Goal: Information Seeking & Learning: Learn about a topic

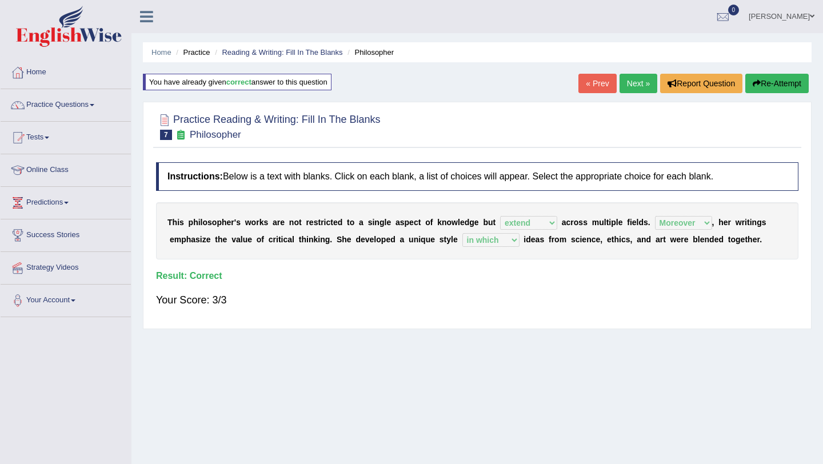
select select "extend"
select select "Moreover"
select select "in which"
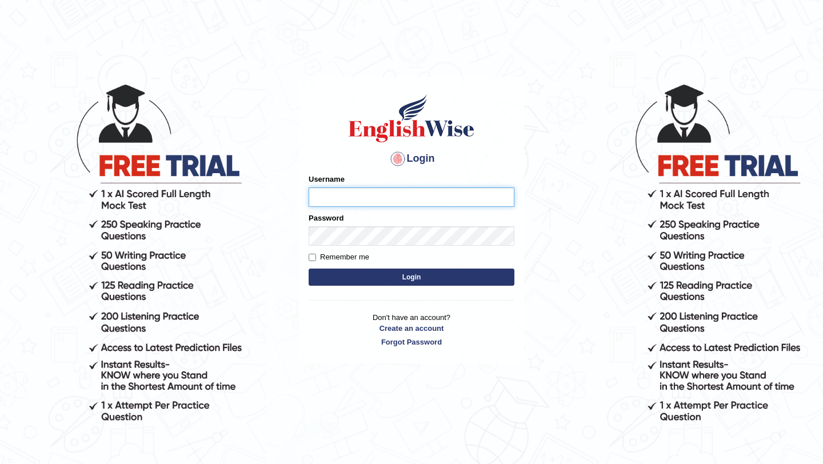
type input "pavithragowda"
click at [415, 274] on button "Login" at bounding box center [412, 277] width 206 height 17
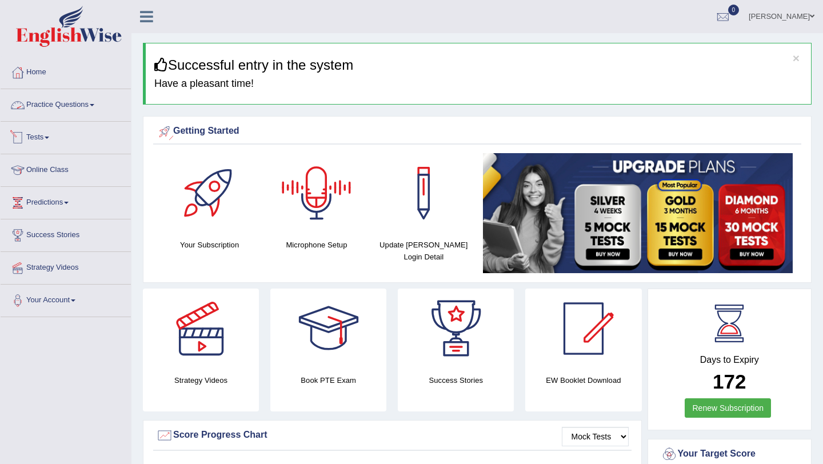
click at [95, 104] on link "Practice Questions" at bounding box center [66, 103] width 130 height 29
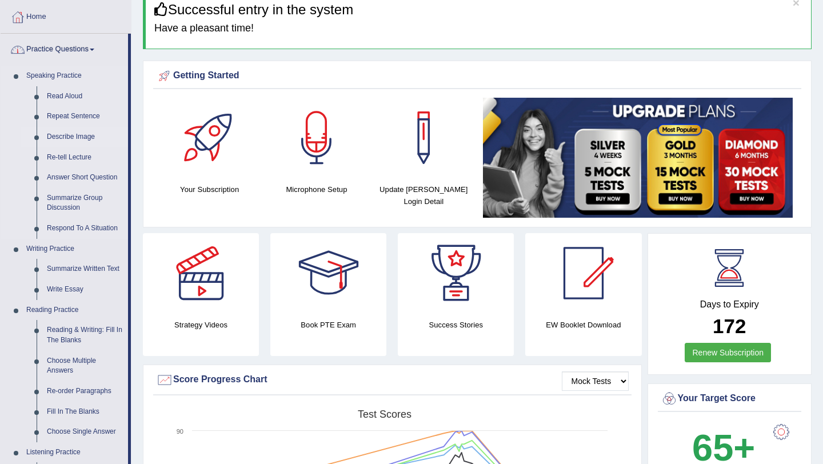
scroll to position [75, 0]
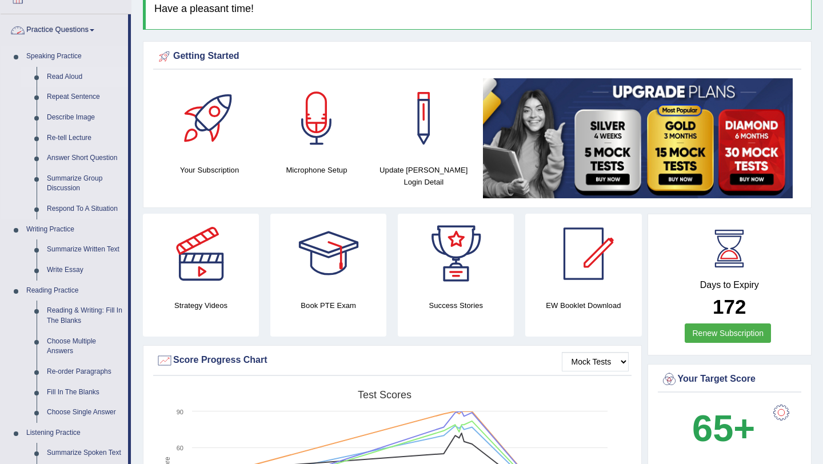
click at [63, 76] on link "Read Aloud" at bounding box center [85, 77] width 86 height 21
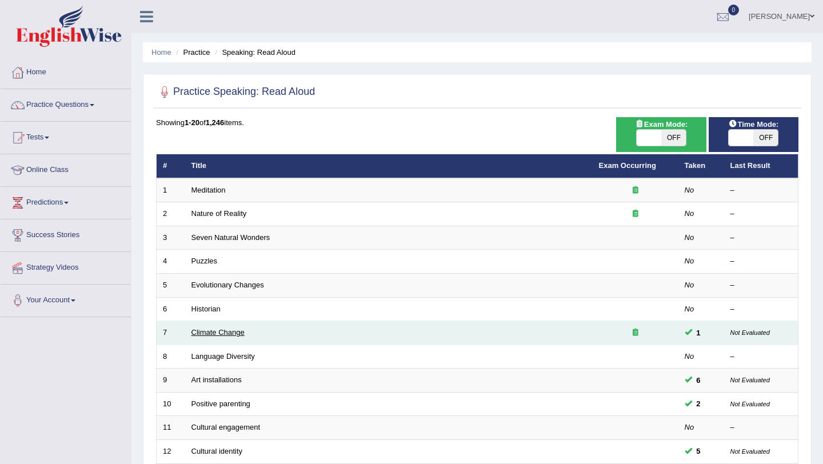
click at [223, 334] on link "Climate Change" at bounding box center [217, 332] width 53 height 9
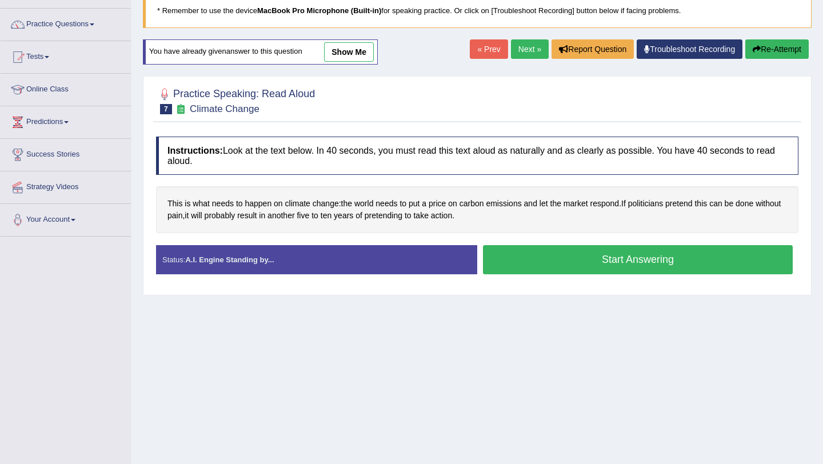
scroll to position [83, 0]
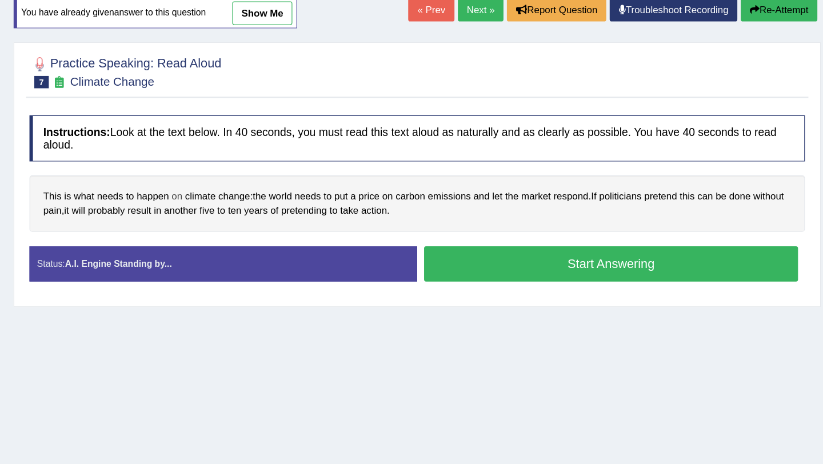
click at [277, 202] on span "on" at bounding box center [278, 201] width 9 height 12
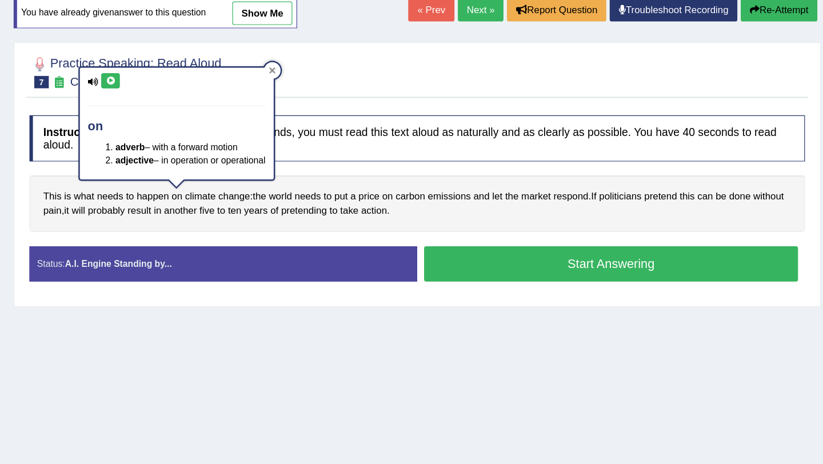
click at [363, 93] on div at bounding box center [357, 97] width 14 height 14
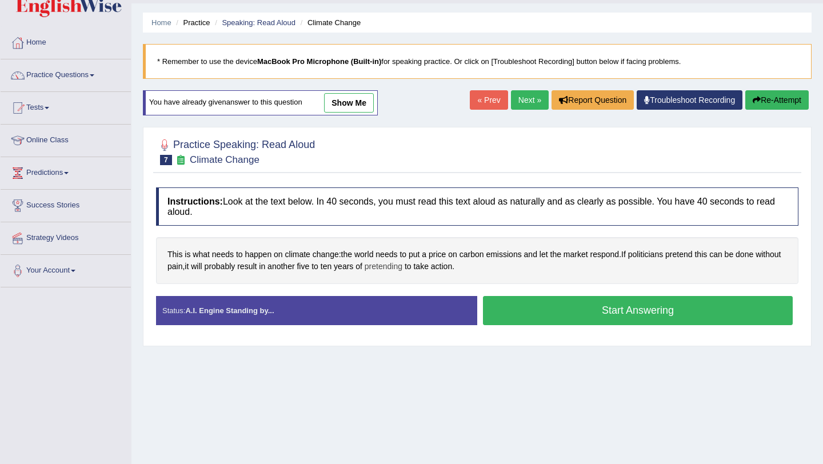
scroll to position [14, 0]
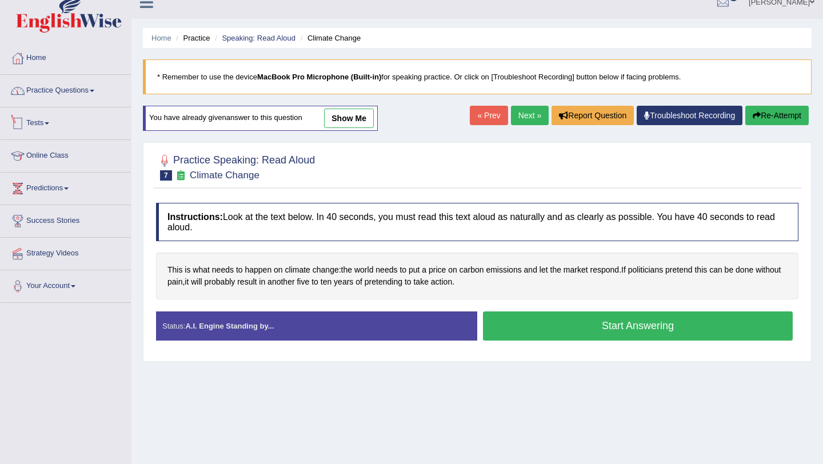
click at [61, 89] on link "Practice Questions" at bounding box center [66, 89] width 130 height 29
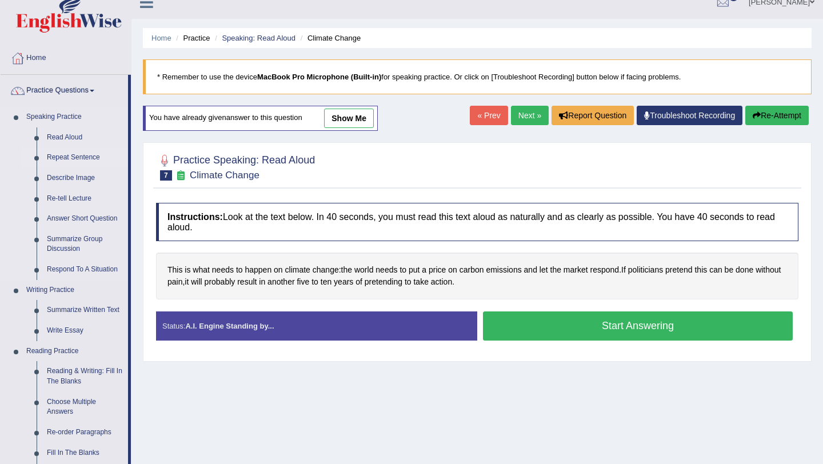
click at [90, 154] on link "Repeat Sentence" at bounding box center [85, 157] width 86 height 21
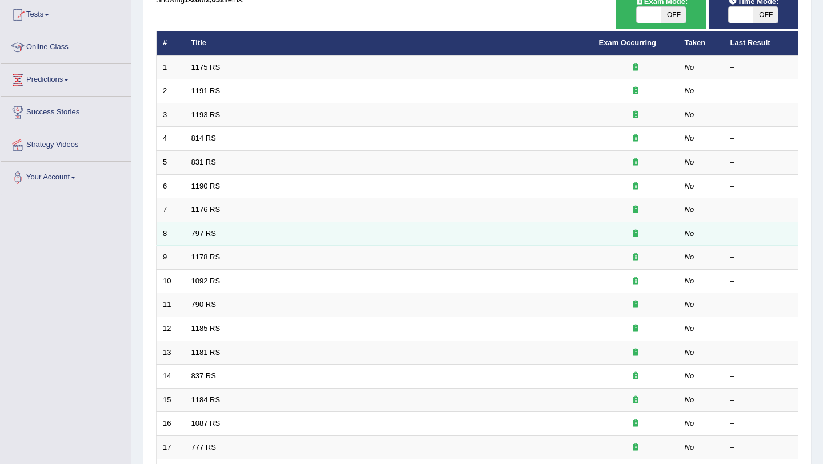
click at [207, 231] on link "797 RS" at bounding box center [203, 233] width 25 height 9
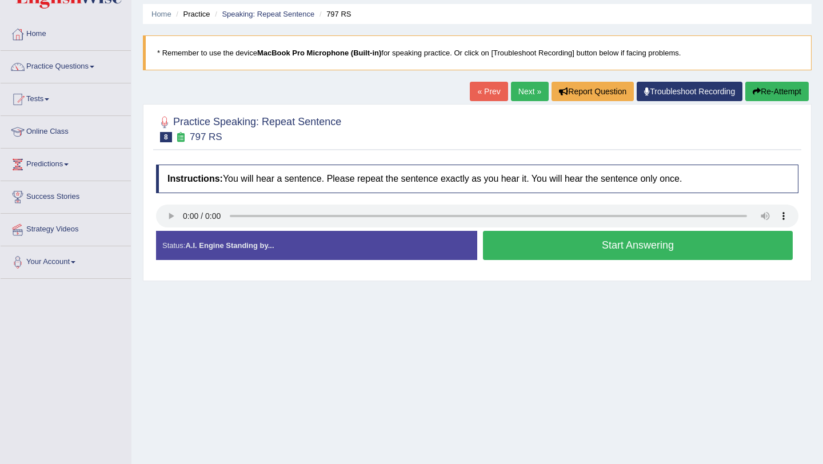
click at [511, 89] on link "Next »" at bounding box center [530, 91] width 38 height 19
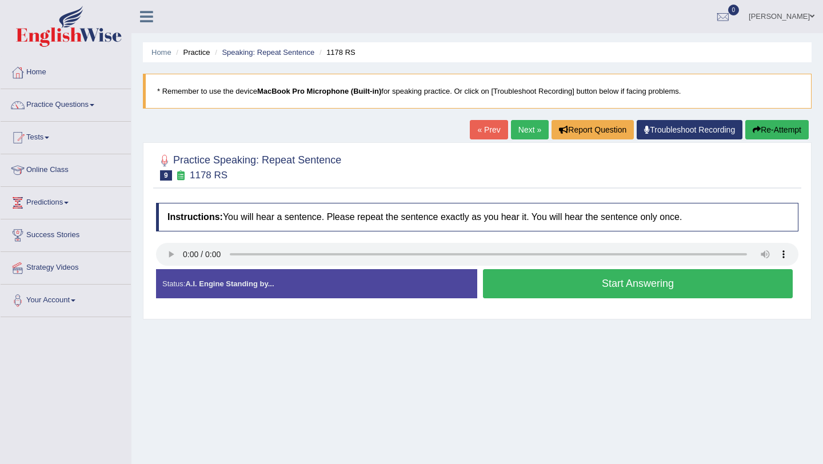
click at [523, 129] on link "Next »" at bounding box center [530, 129] width 38 height 19
click at [518, 132] on link "Next »" at bounding box center [530, 129] width 38 height 19
click at [519, 130] on link "Next »" at bounding box center [530, 129] width 38 height 19
click at [47, 103] on link "Practice Questions" at bounding box center [66, 103] width 130 height 29
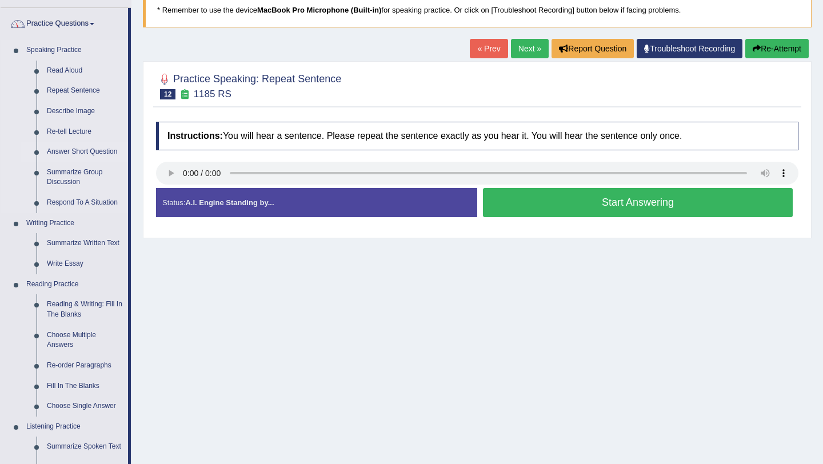
scroll to position [83, 0]
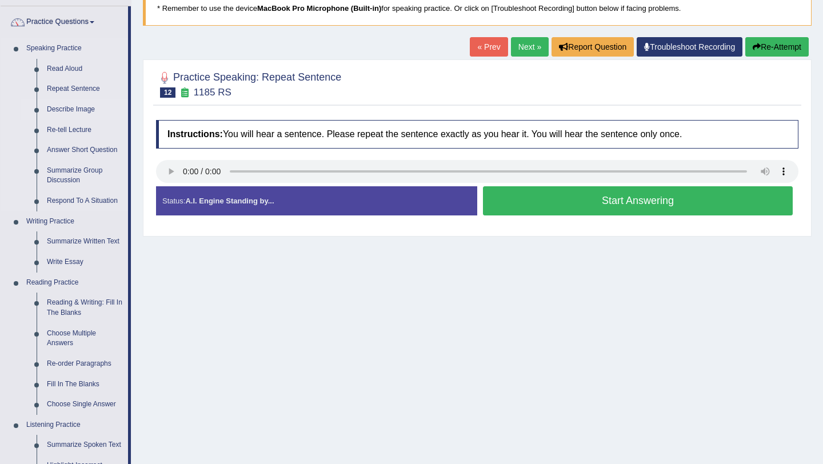
click at [72, 110] on link "Describe Image" at bounding box center [85, 109] width 86 height 21
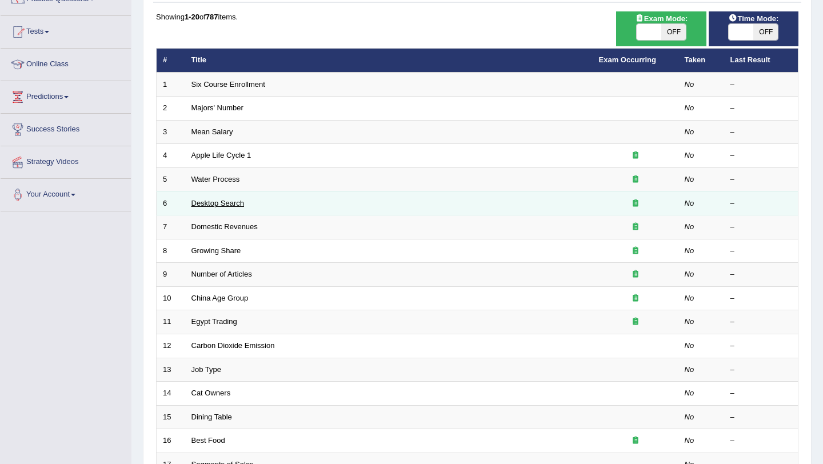
click at [228, 203] on link "Desktop Search" at bounding box center [217, 203] width 53 height 9
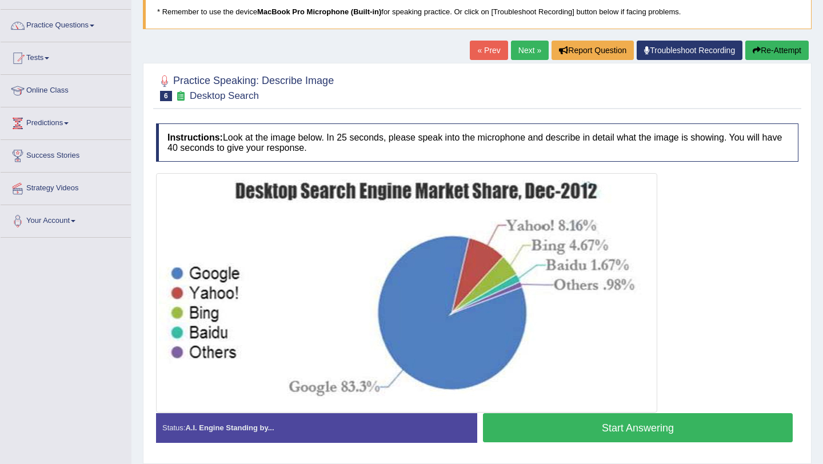
scroll to position [67, 0]
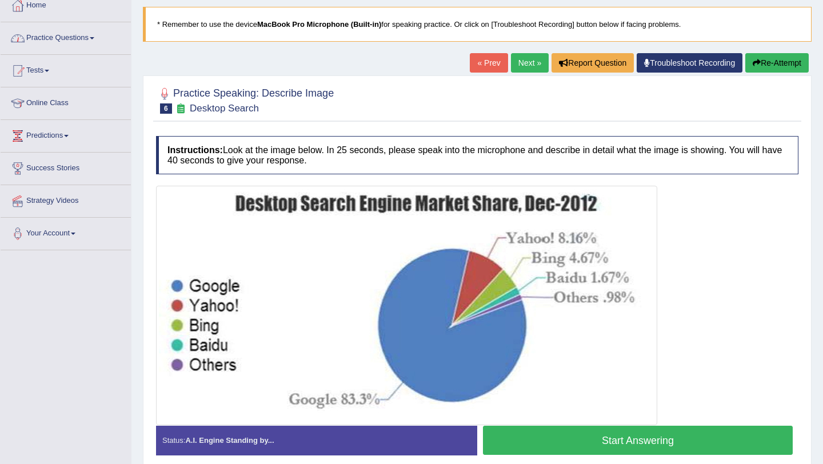
click at [85, 29] on link "Practice Questions" at bounding box center [66, 36] width 130 height 29
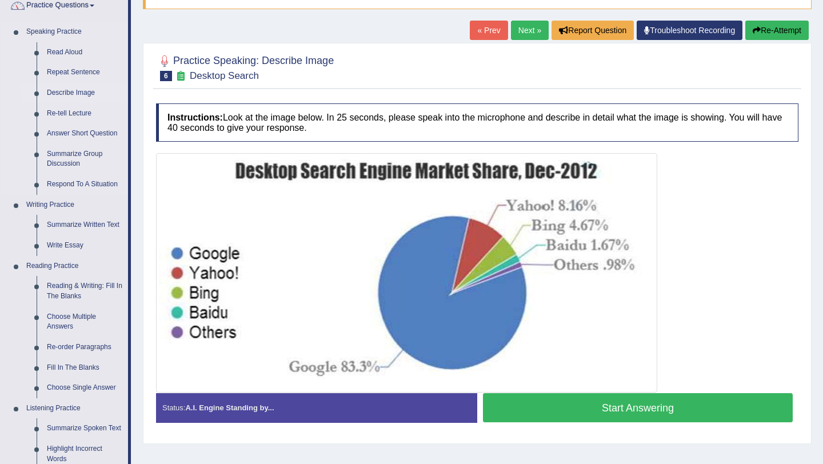
scroll to position [102, 0]
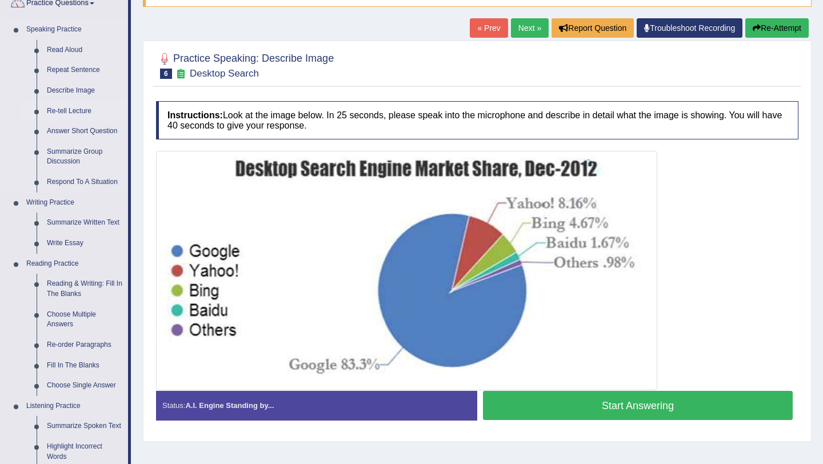
click at [59, 113] on link "Re-tell Lecture" at bounding box center [85, 111] width 86 height 21
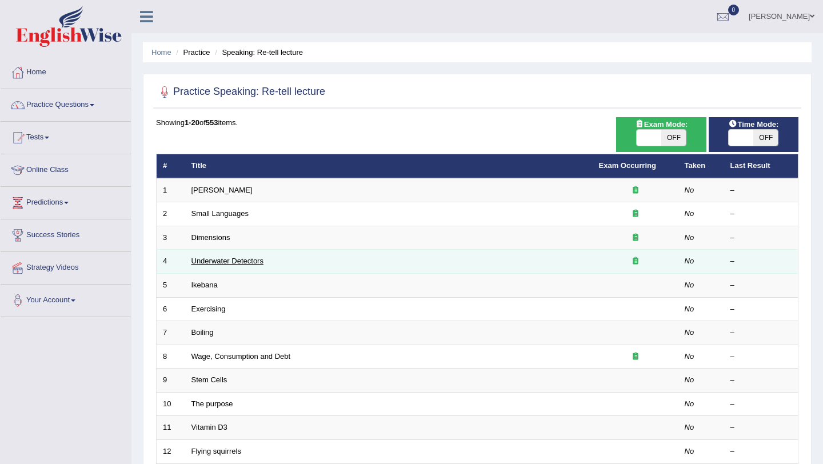
click at [225, 263] on link "Underwater Detectors" at bounding box center [227, 261] width 72 height 9
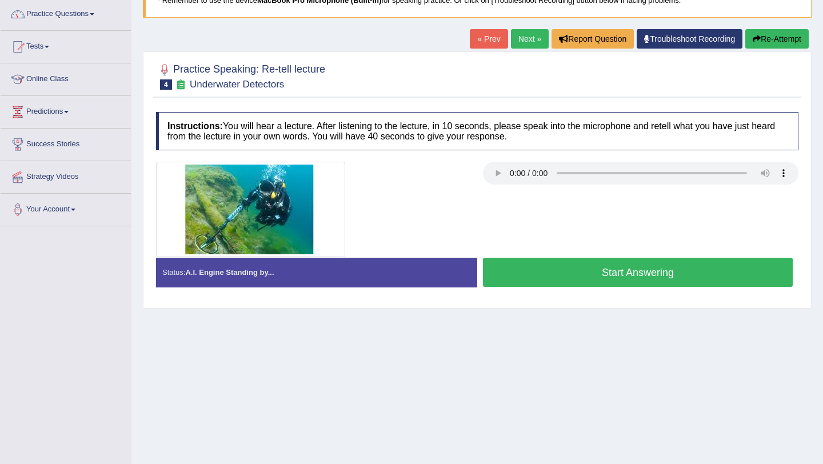
scroll to position [89, 0]
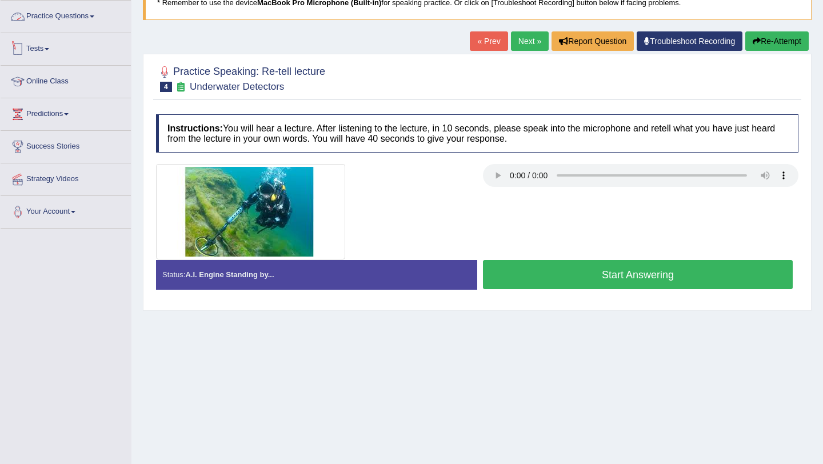
click at [47, 14] on link "Practice Questions" at bounding box center [66, 15] width 130 height 29
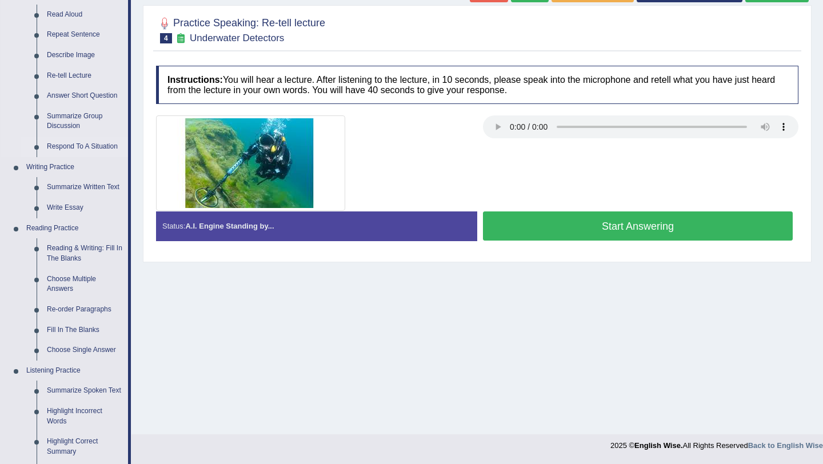
scroll to position [137, 0]
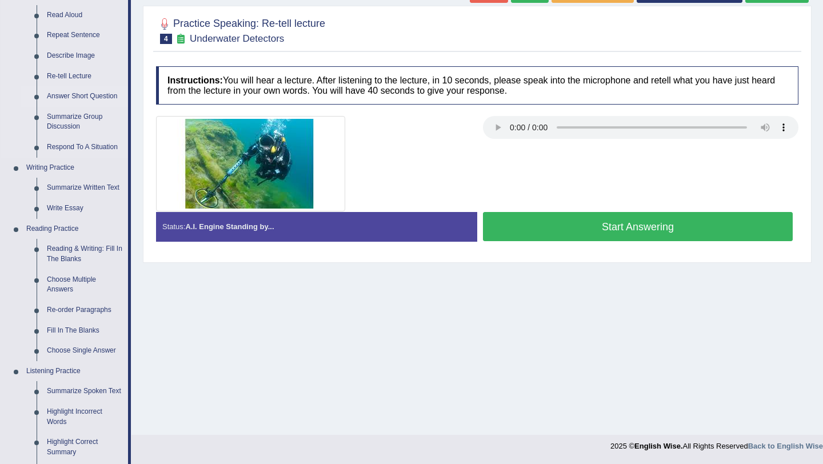
click at [87, 94] on link "Answer Short Question" at bounding box center [85, 96] width 86 height 21
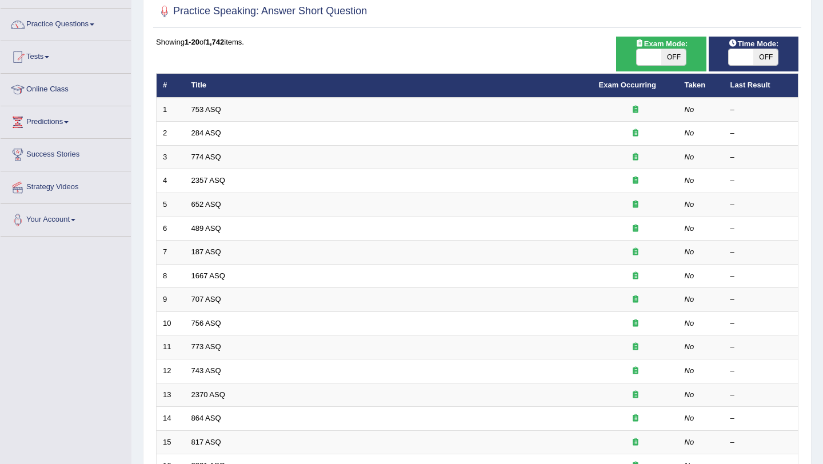
scroll to position [97, 0]
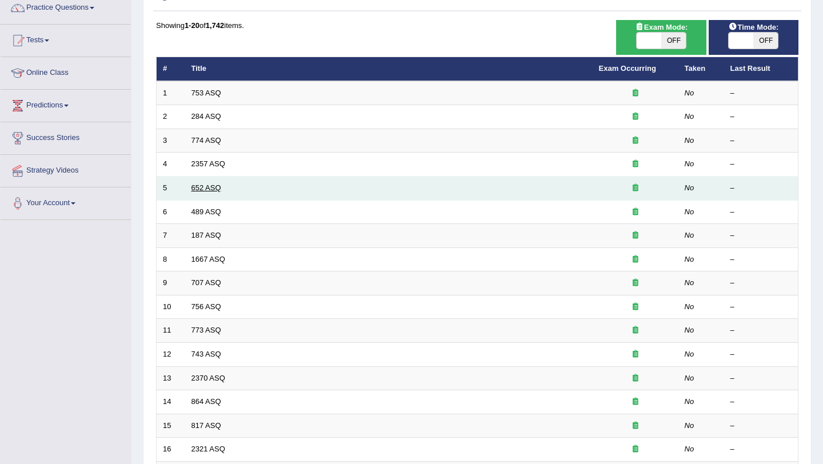
click at [214, 187] on link "652 ASQ" at bounding box center [206, 187] width 30 height 9
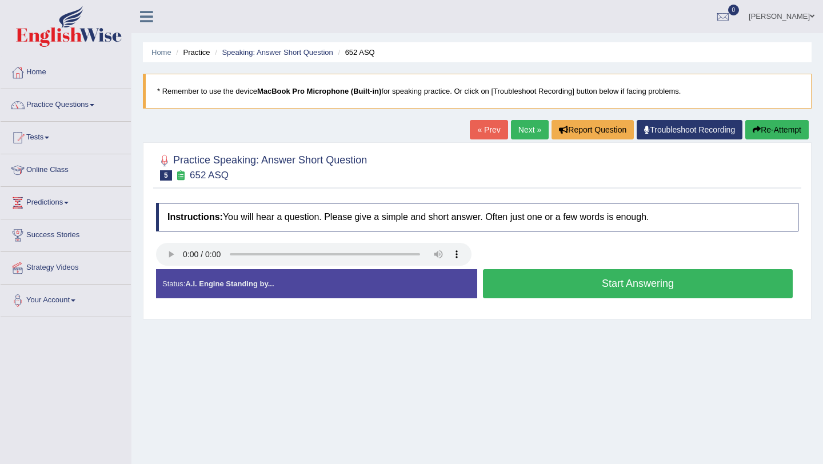
click at [498, 324] on div "Home Practice Speaking: Answer Short Question 652 ASQ * Remember to use the dev…" at bounding box center [476, 285] width 691 height 571
click at [551, 288] on button "Start Answering" at bounding box center [638, 283] width 310 height 29
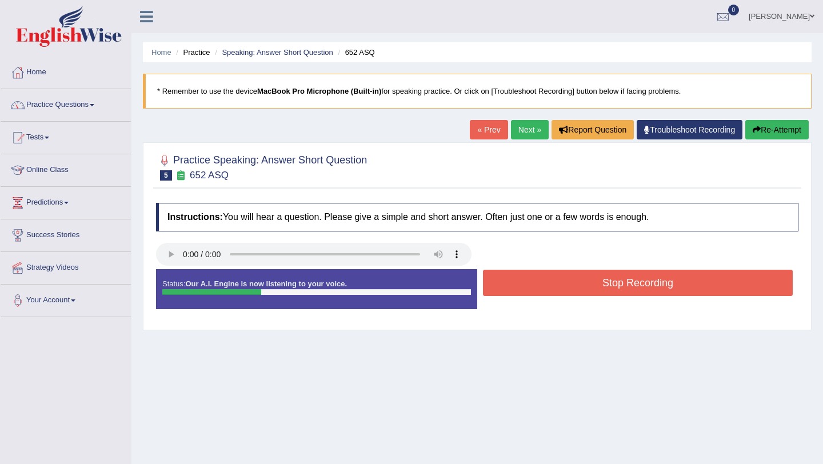
click at [551, 288] on button "Stop Recording" at bounding box center [638, 283] width 310 height 26
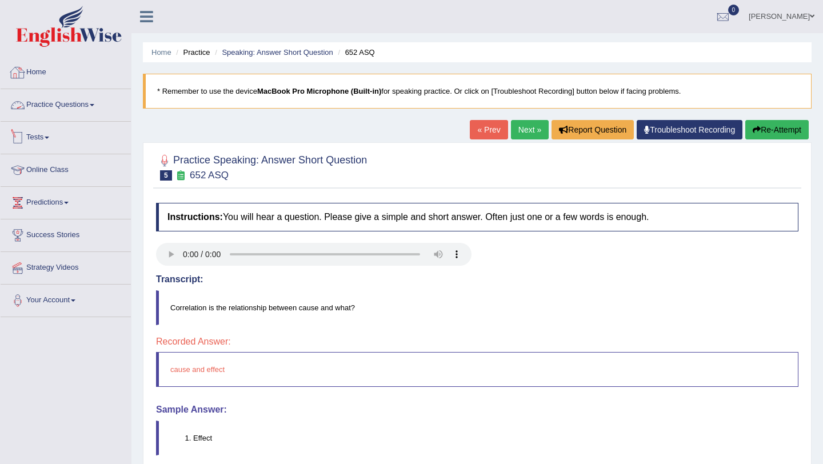
click at [59, 105] on link "Practice Questions" at bounding box center [66, 103] width 130 height 29
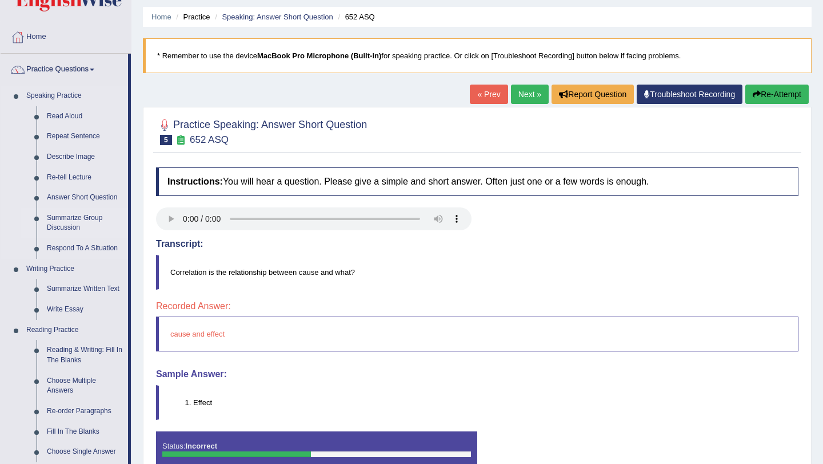
scroll to position [47, 0]
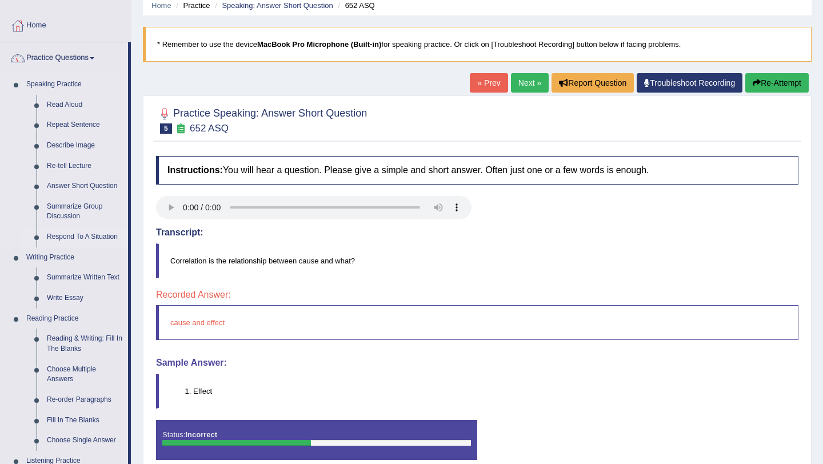
click at [74, 235] on link "Respond To A Situation" at bounding box center [85, 237] width 86 height 21
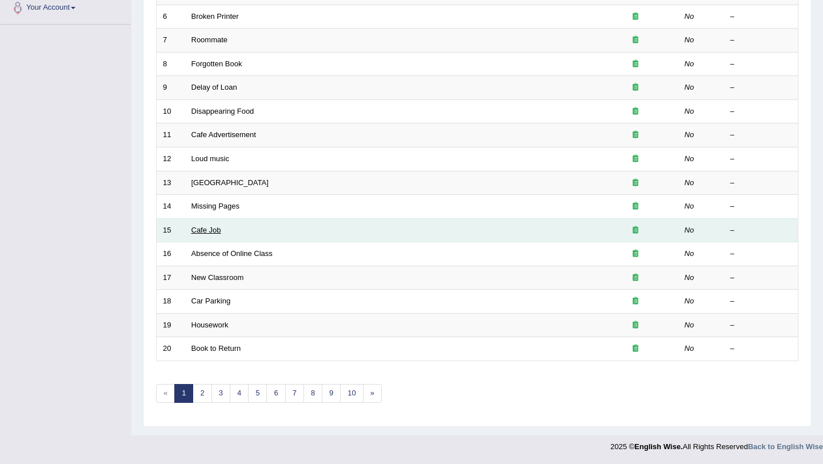
click at [213, 233] on link "Cafe Job" at bounding box center [206, 230] width 30 height 9
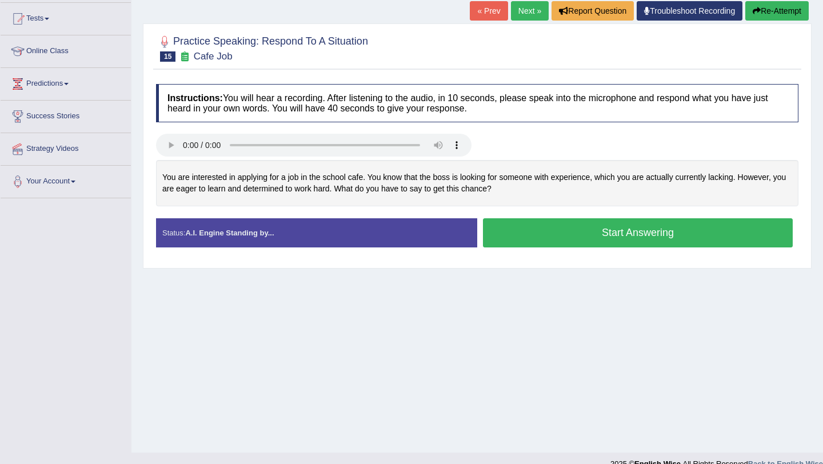
drag, startPoint x: 161, startPoint y: 175, endPoint x: 349, endPoint y: 181, distance: 188.0
click at [349, 182] on div "You are interested in applying for a job in the school cafe. You know that the …" at bounding box center [477, 183] width 642 height 46
click at [237, 185] on div "You are interested in applying for a job in the school cafe. You know that the …" at bounding box center [477, 183] width 642 height 46
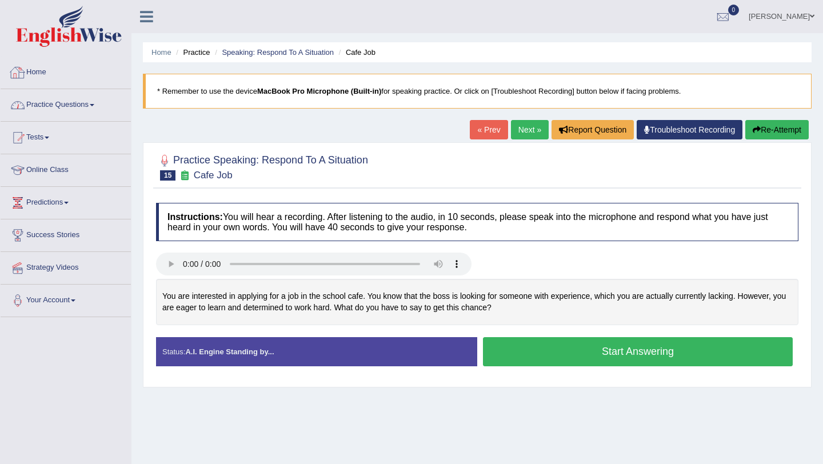
click at [87, 108] on link "Practice Questions" at bounding box center [66, 103] width 130 height 29
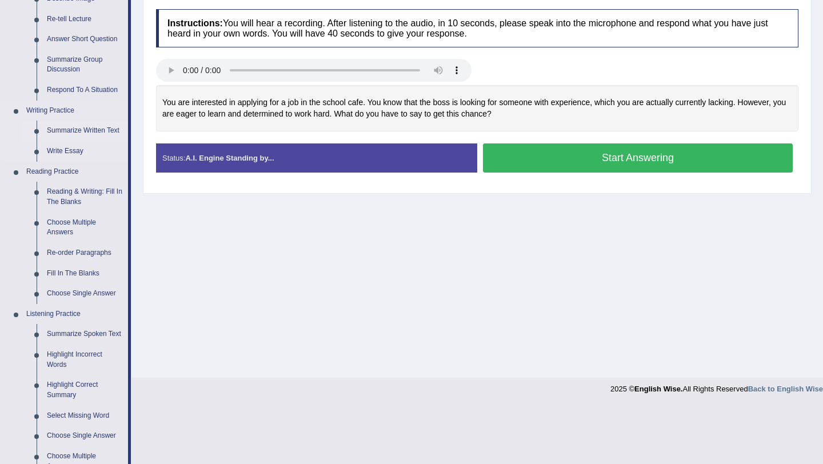
scroll to position [206, 0]
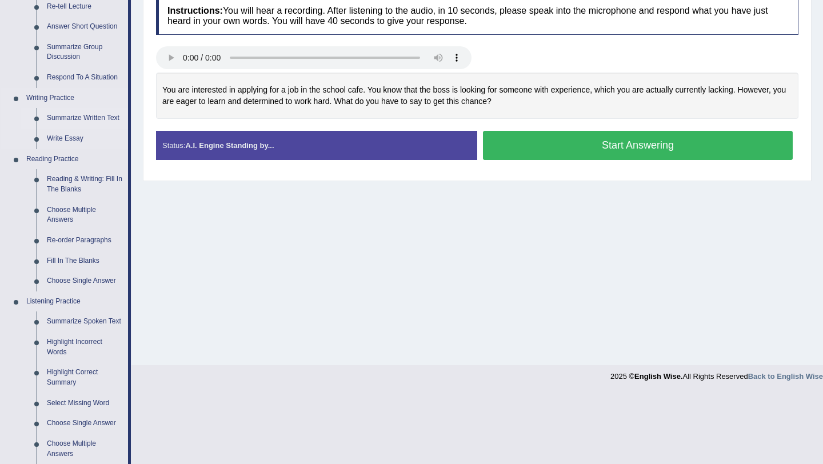
click at [94, 117] on link "Summarize Written Text" at bounding box center [85, 118] width 86 height 21
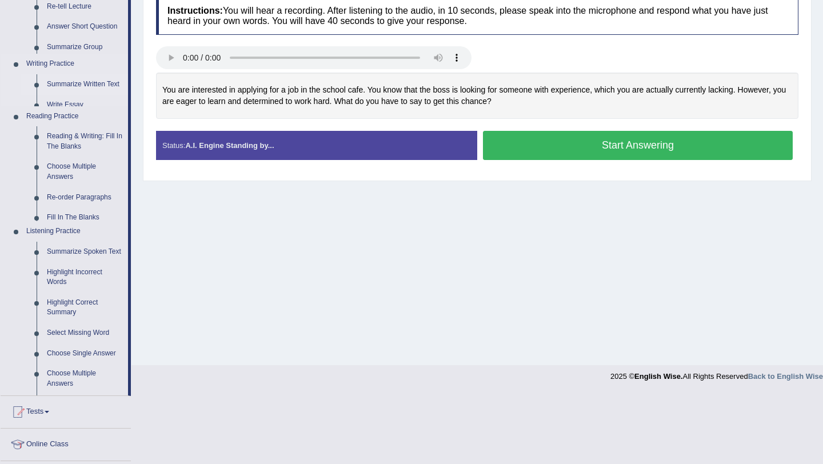
scroll to position [136, 0]
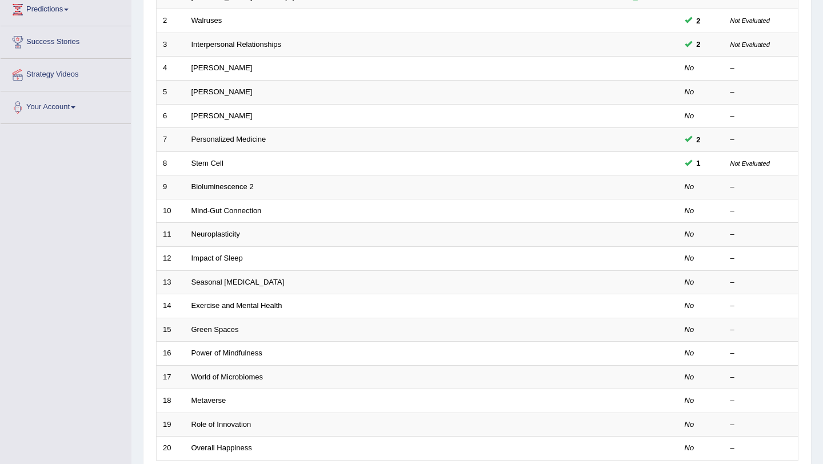
click at [224, 207] on link "Mind-Gut Connection" at bounding box center [226, 210] width 70 height 9
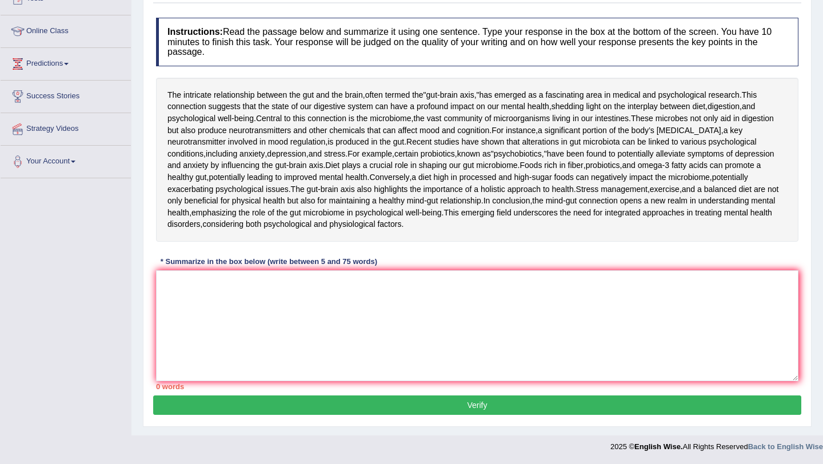
scroll to position [178, 0]
click at [315, 324] on textarea at bounding box center [477, 325] width 642 height 111
drag, startPoint x: 322, startPoint y: 262, endPoint x: 348, endPoint y: 263, distance: 26.3
click at [348, 263] on div "* Summarize in the box below (write between 5 and 75 words)" at bounding box center [269, 261] width 226 height 11
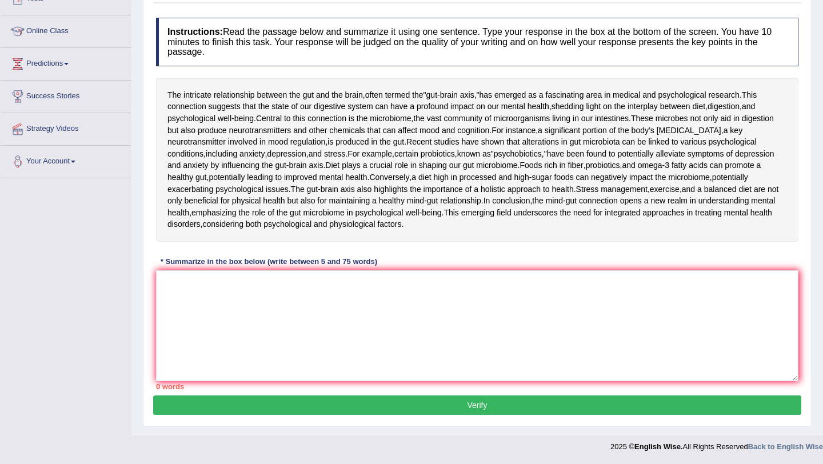
drag, startPoint x: 186, startPoint y: 386, endPoint x: 165, endPoint y: 387, distance: 21.1
click at [165, 387] on div "0 words" at bounding box center [477, 386] width 642 height 11
click at [239, 285] on textarea at bounding box center [477, 325] width 642 height 111
click at [225, 282] on textarea at bounding box center [477, 325] width 642 height 111
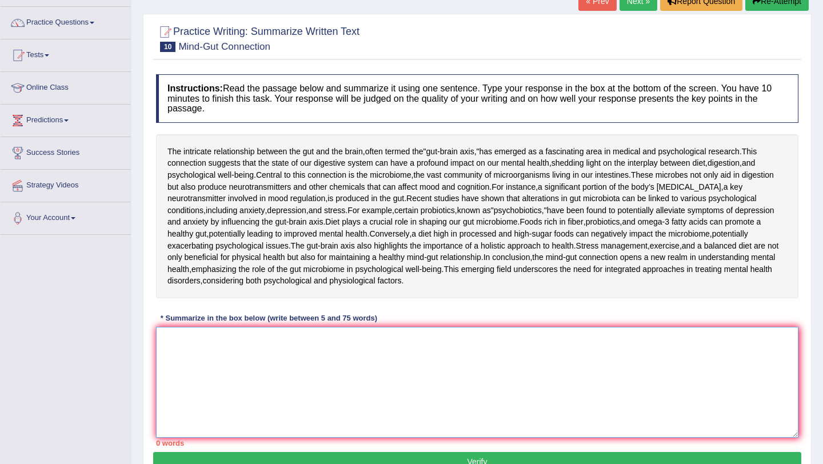
scroll to position [34, 0]
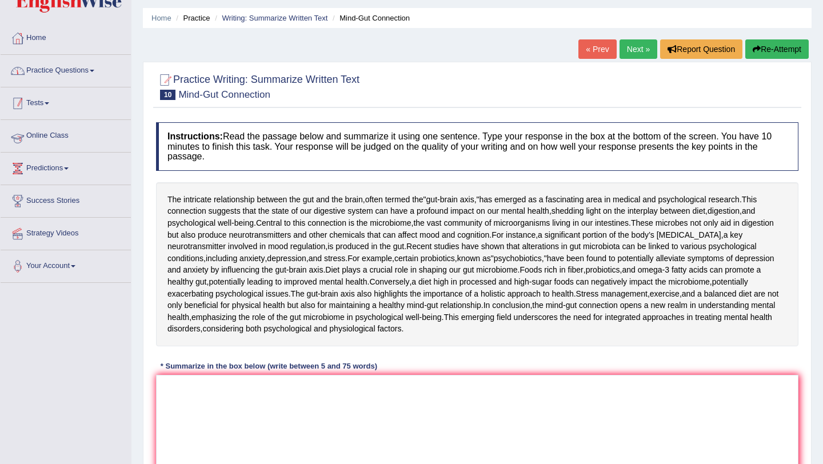
click at [93, 69] on link "Practice Questions" at bounding box center [66, 69] width 130 height 29
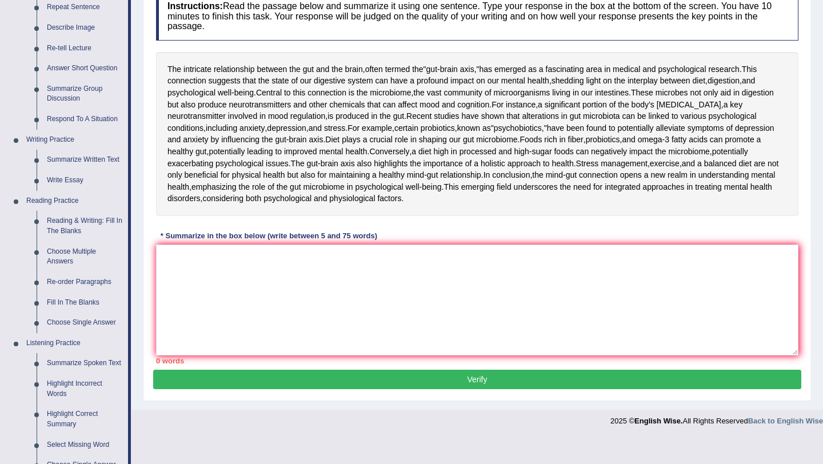
scroll to position [166, 0]
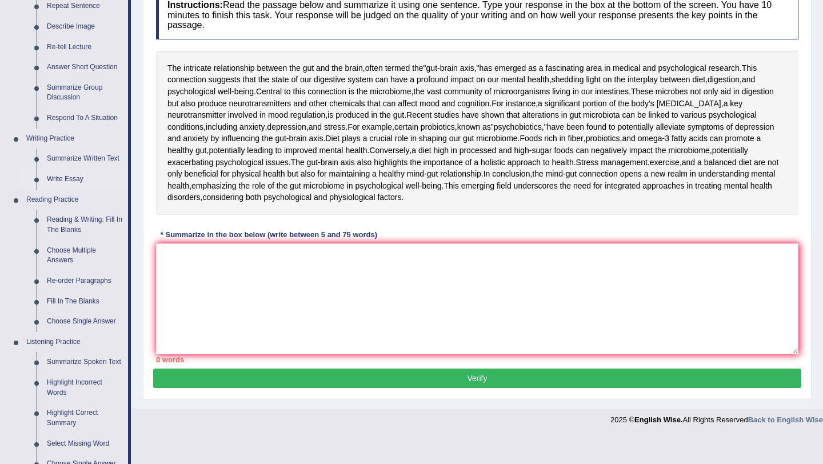
click at [70, 175] on link "Write Essay" at bounding box center [85, 179] width 86 height 21
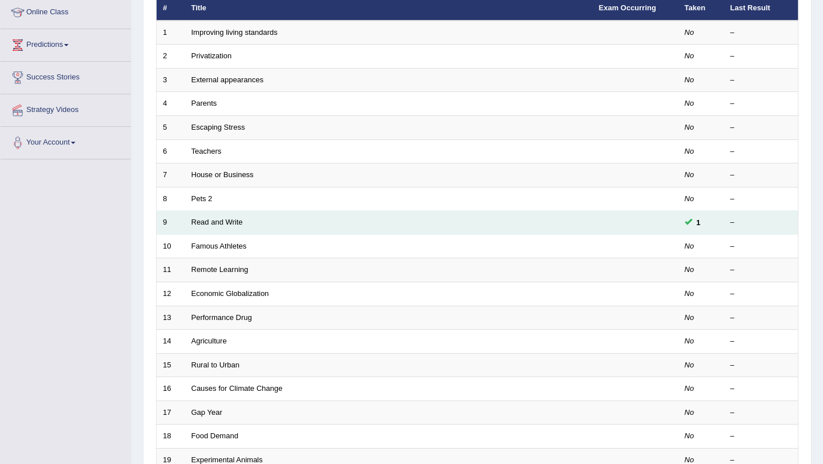
click at [211, 218] on td "Read and Write" at bounding box center [388, 223] width 407 height 24
click at [219, 220] on link "Read and Write" at bounding box center [216, 222] width 51 height 9
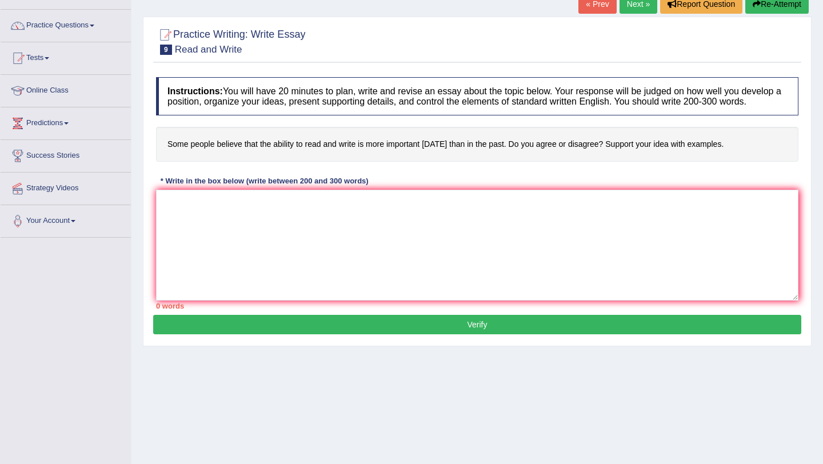
scroll to position [81, 0]
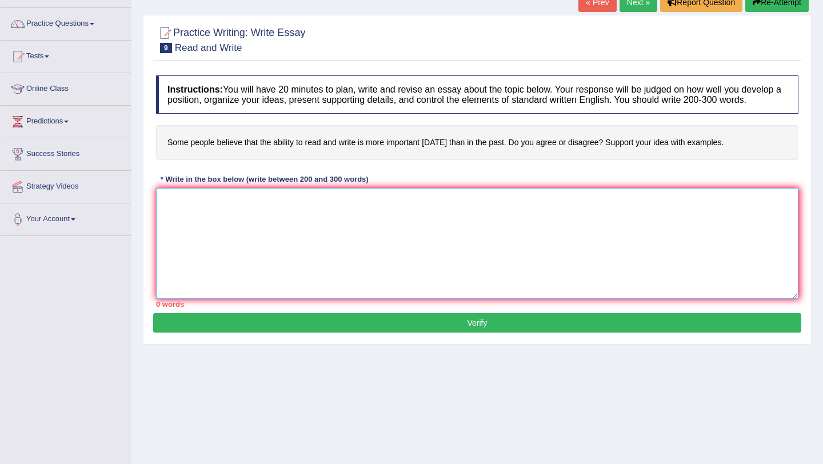
click at [274, 204] on textarea at bounding box center [477, 243] width 642 height 111
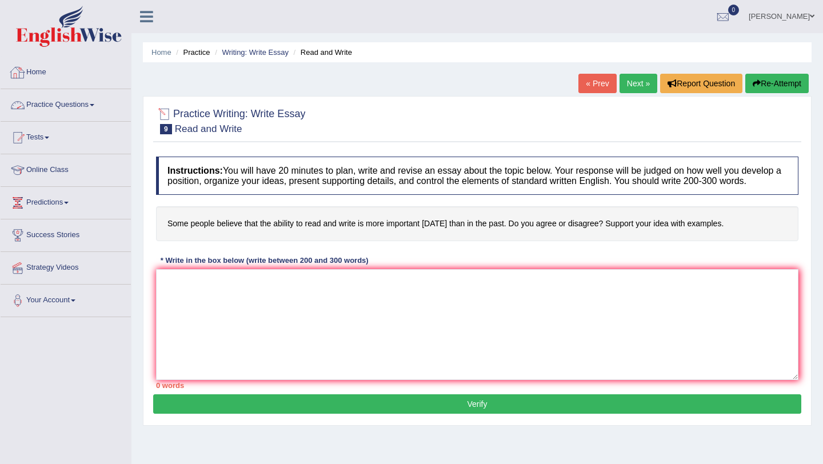
click at [46, 77] on link "Home" at bounding box center [66, 71] width 130 height 29
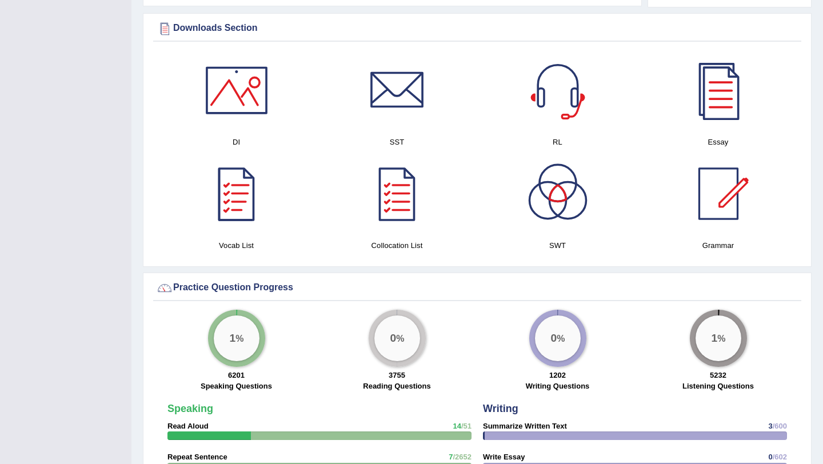
scroll to position [572, 0]
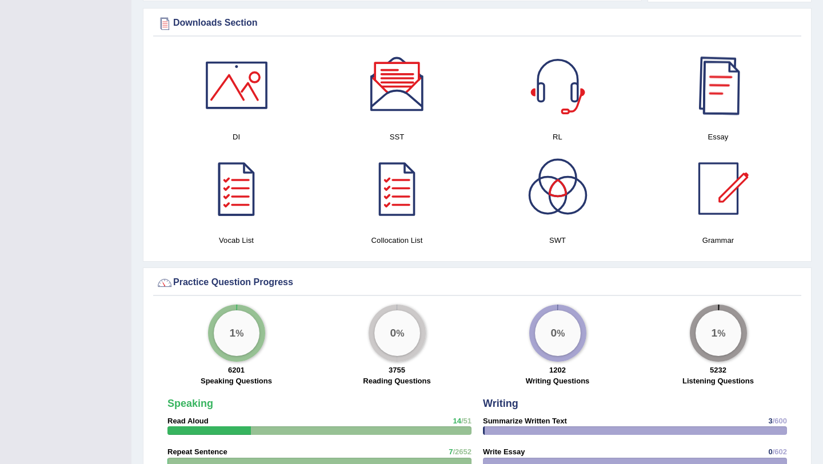
click at [727, 93] on div at bounding box center [718, 85] width 80 height 80
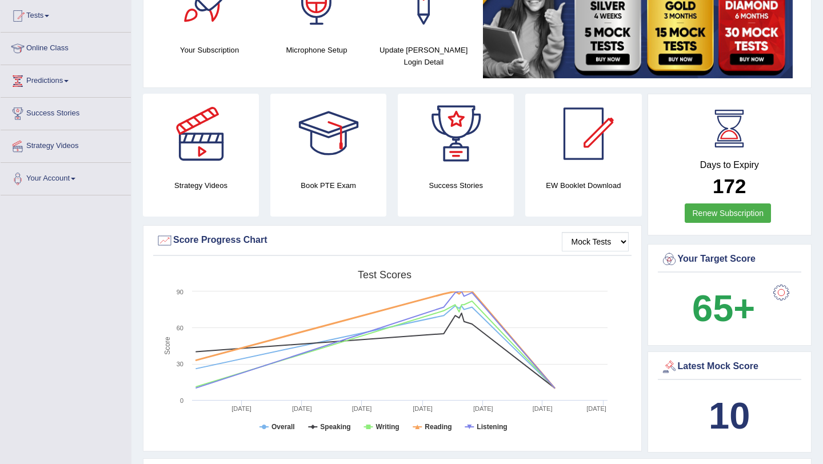
scroll to position [3, 0]
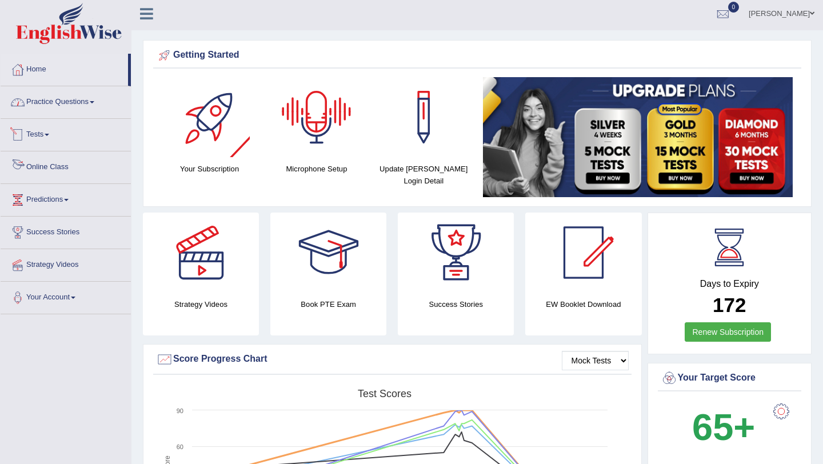
click at [59, 106] on link "Practice Questions" at bounding box center [66, 100] width 130 height 29
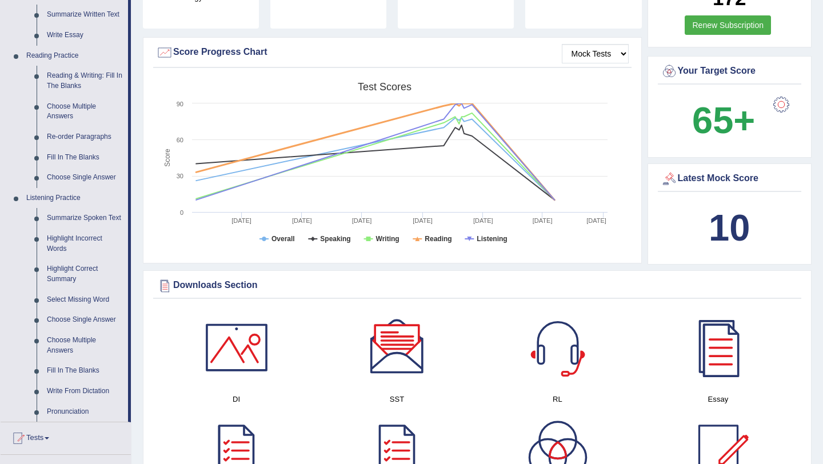
scroll to position [254, 0]
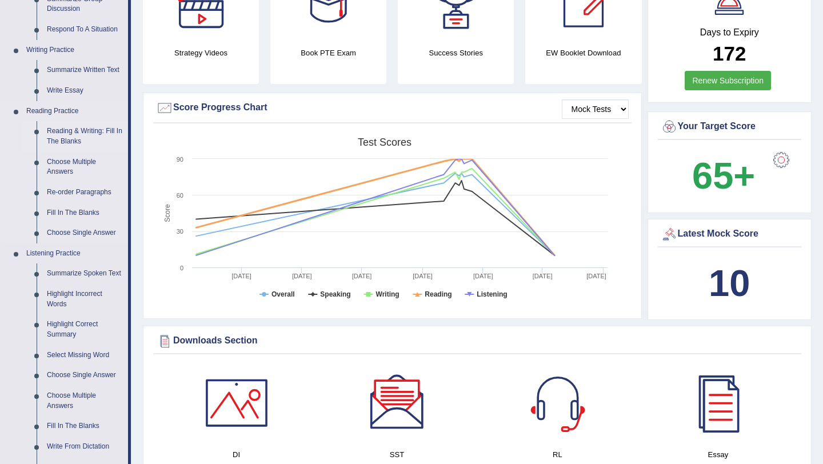
click at [83, 138] on link "Reading & Writing: Fill In The Blanks" at bounding box center [85, 136] width 86 height 30
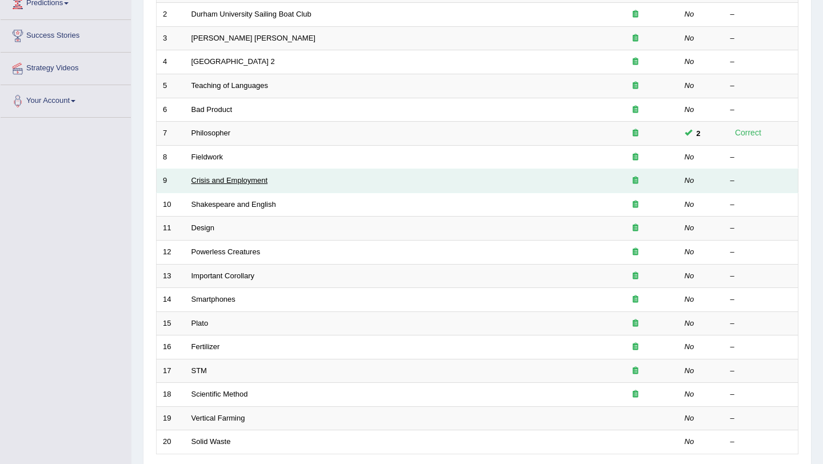
click at [231, 178] on link "Crisis and Employment" at bounding box center [229, 180] width 77 height 9
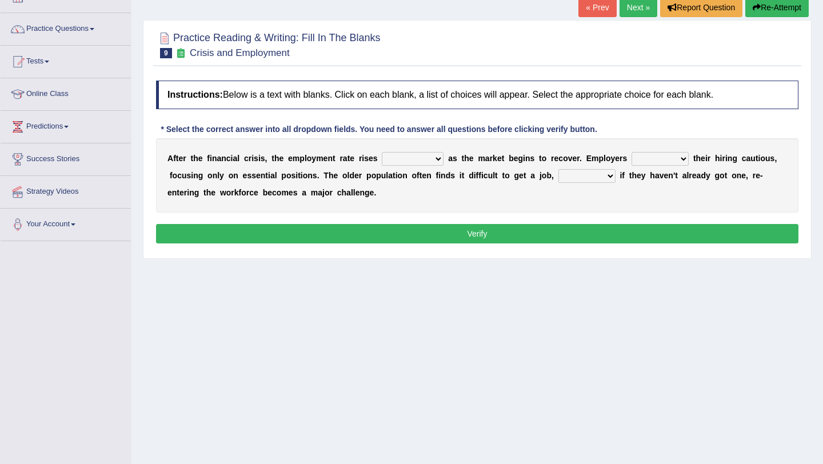
scroll to position [77, 0]
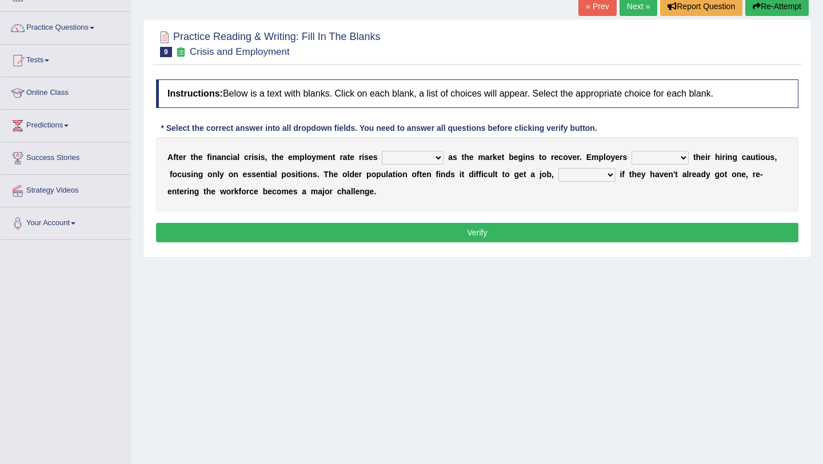
click at [440, 156] on select "normally conversely strenuously sharply" at bounding box center [413, 158] width 62 height 14
select select "sharply"
click at [382, 151] on select "normally conversely strenuously sharply" at bounding box center [413, 158] width 62 height 14
click at [685, 157] on select "keeping kept keep are kept" at bounding box center [659, 158] width 57 height 14
select select "keep"
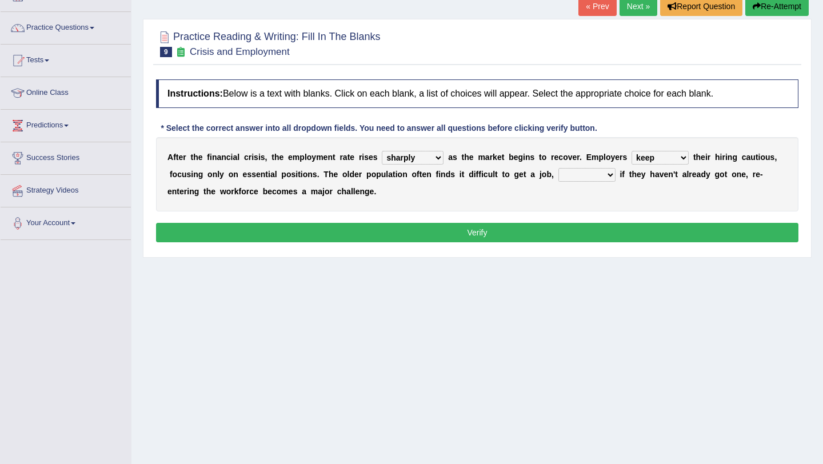
click at [631, 151] on select "keeping kept keep are kept" at bounding box center [659, 158] width 57 height 14
click at [606, 172] on select "although while then because" at bounding box center [586, 175] width 57 height 14
select select "because"
click at [558, 168] on select "although while then because" at bounding box center [586, 175] width 57 height 14
drag, startPoint x: 392, startPoint y: 194, endPoint x: 293, endPoint y: 159, distance: 105.2
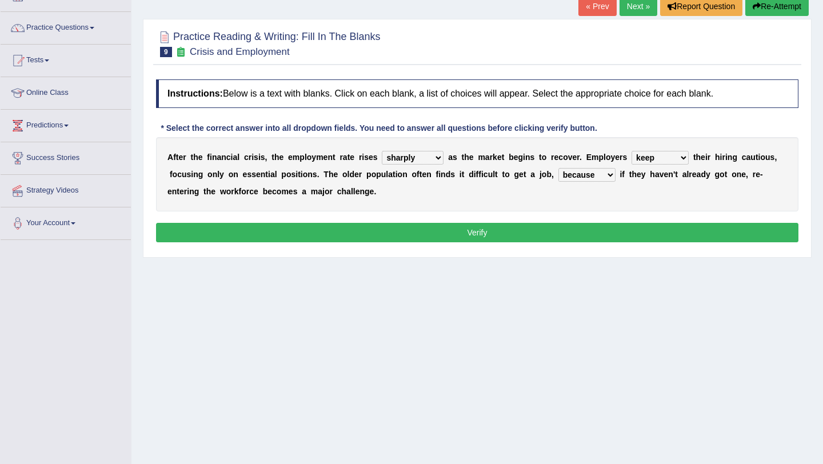
click at [293, 159] on div "A f t e r t h e f i n a n c i a l c r i s i s , t h e e m p l o y m e n t r a t…" at bounding box center [477, 174] width 642 height 74
drag, startPoint x: 166, startPoint y: 157, endPoint x: 400, endPoint y: 201, distance: 237.9
click at [399, 201] on div "A f t e r t h e f i n a n c i a l c r i s i s , t h e e m p l o y m e n t r a t…" at bounding box center [477, 174] width 642 height 74
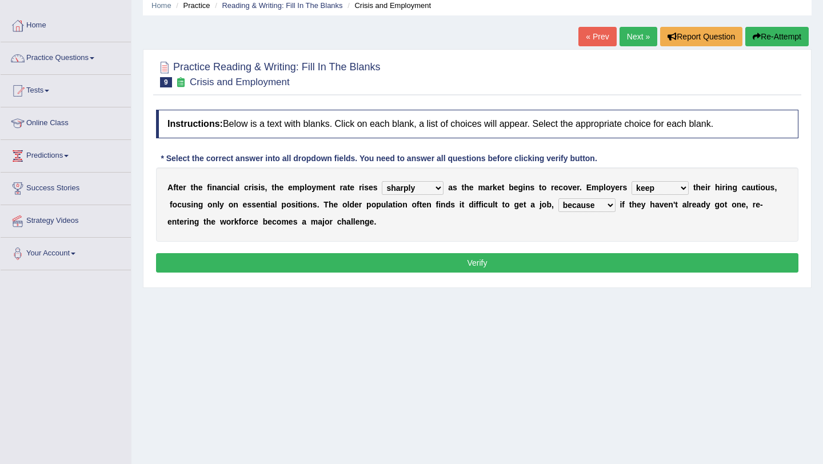
scroll to position [46, 0]
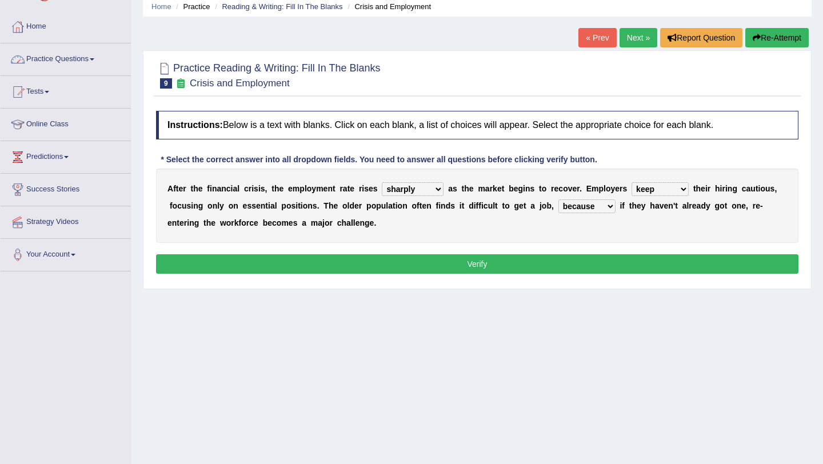
click at [89, 62] on link "Practice Questions" at bounding box center [66, 57] width 130 height 29
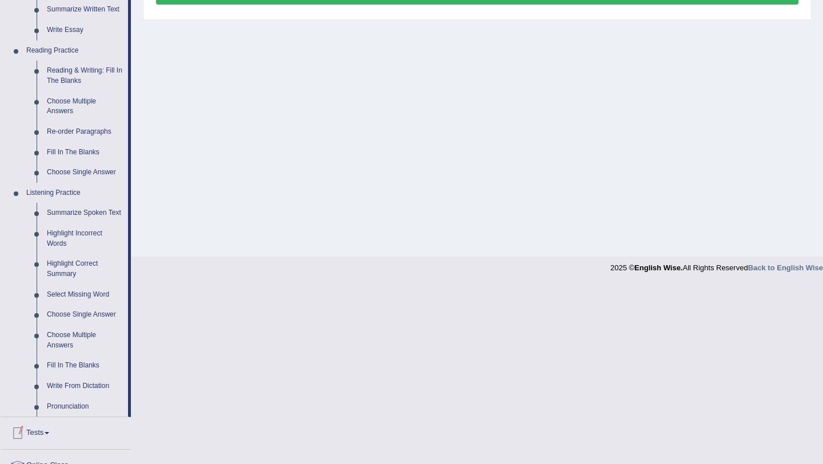
scroll to position [316, 0]
click at [75, 105] on link "Choose Multiple Answers" at bounding box center [85, 105] width 86 height 30
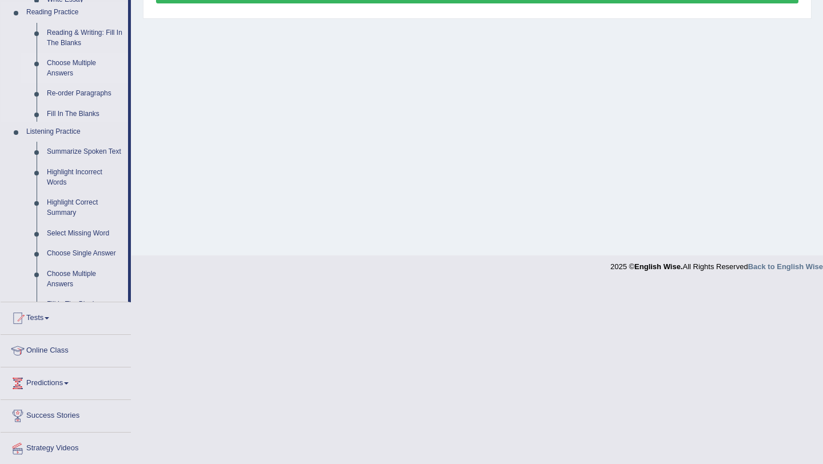
scroll to position [136, 0]
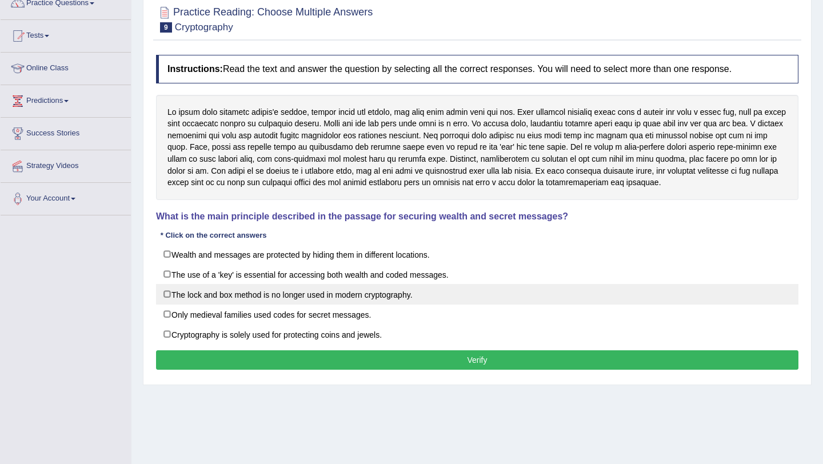
click at [166, 291] on label "The lock and box method is no longer used in modern cryptography." at bounding box center [477, 294] width 642 height 21
checkbox input "true"
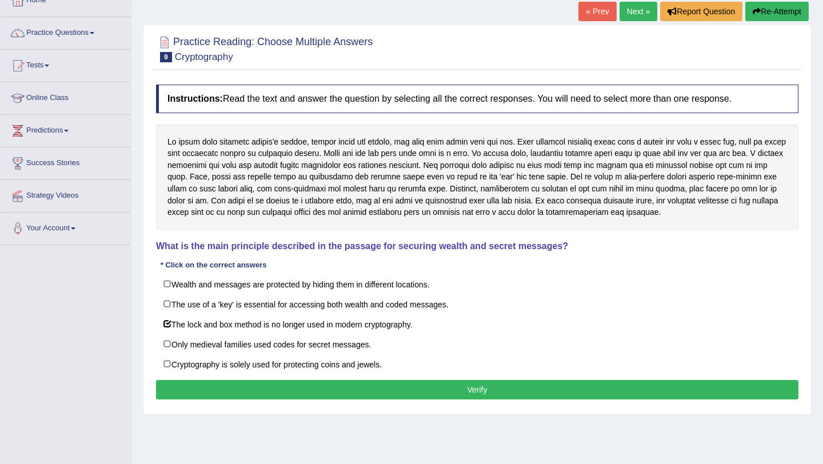
scroll to position [69, 0]
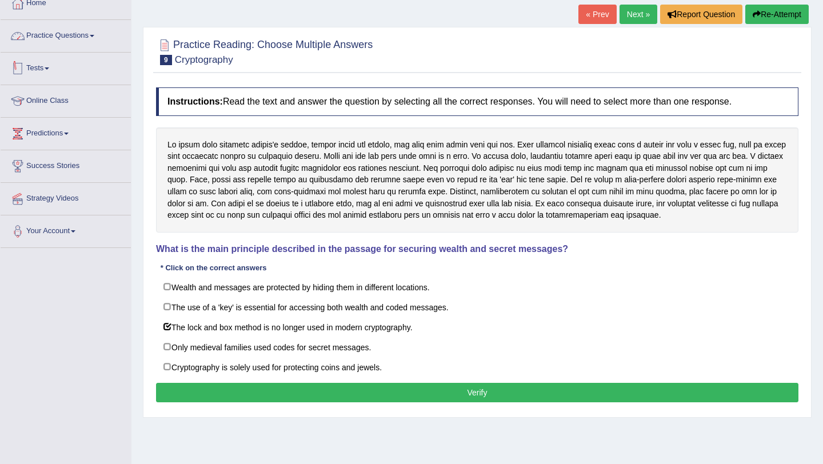
click at [80, 31] on link "Practice Questions" at bounding box center [66, 34] width 130 height 29
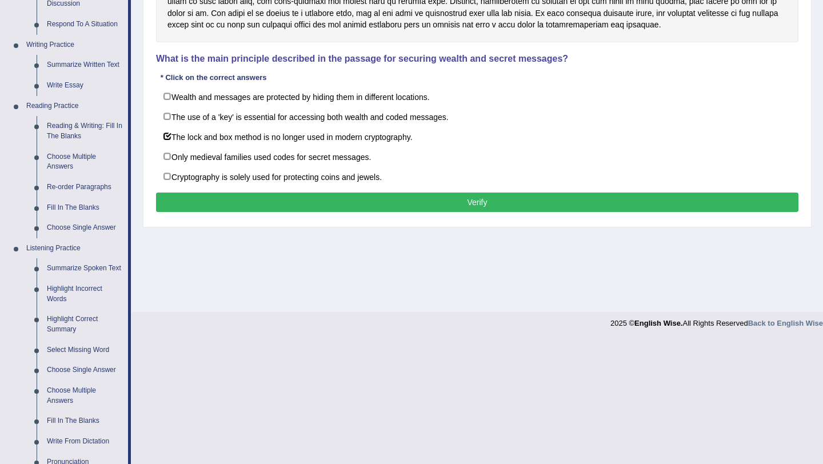
scroll to position [269, 0]
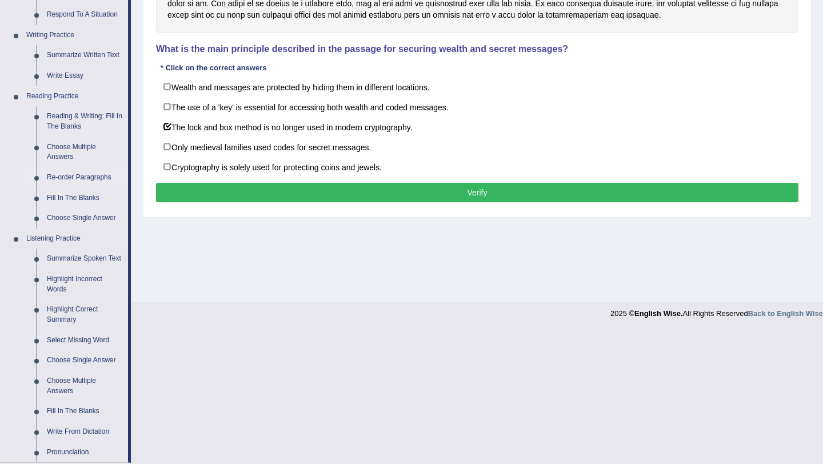
click at [97, 174] on link "Re-order Paragraphs" at bounding box center [85, 177] width 86 height 21
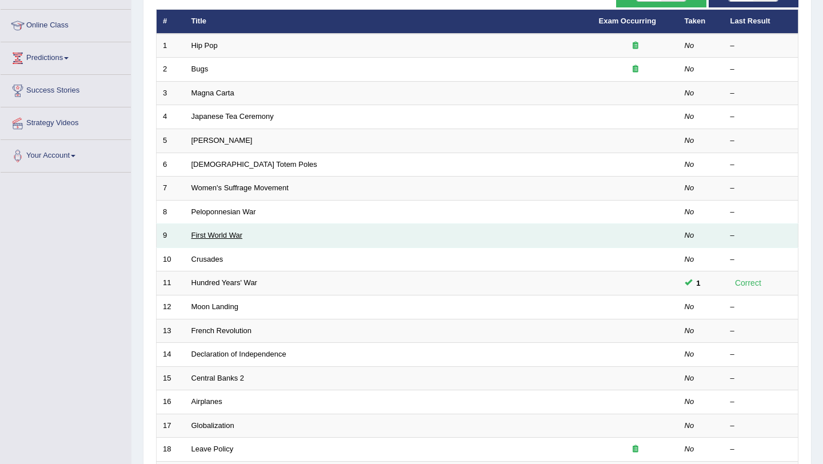
click at [223, 238] on link "First World War" at bounding box center [216, 235] width 51 height 9
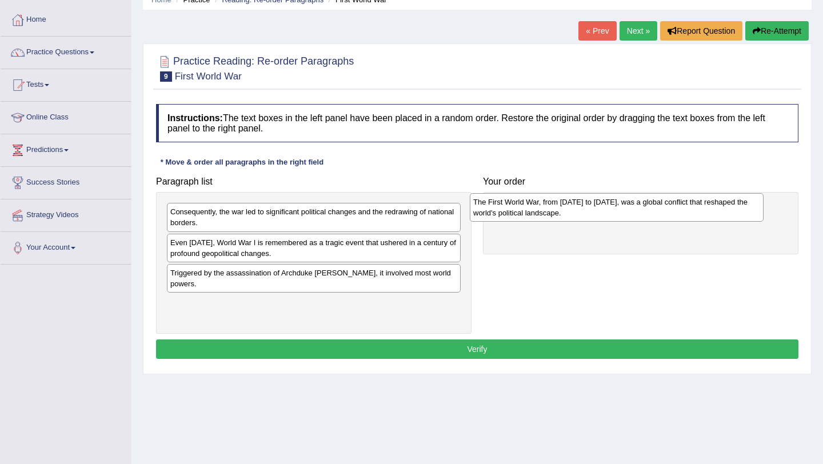
drag, startPoint x: 265, startPoint y: 307, endPoint x: 568, endPoint y: 206, distance: 320.0
click at [568, 206] on div "The First World War, from [DATE] to [DATE], was a global conflict that reshaped…" at bounding box center [617, 207] width 294 height 29
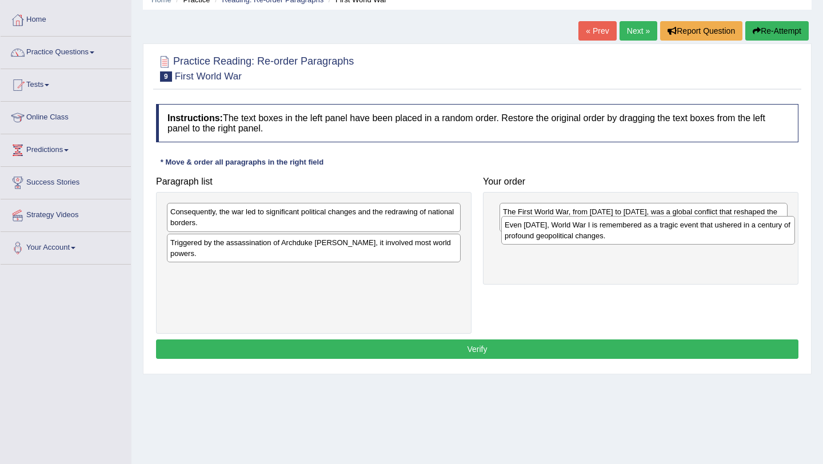
drag, startPoint x: 239, startPoint y: 243, endPoint x: 565, endPoint y: 229, distance: 326.5
click at [568, 229] on div "Even [DATE], World War I is remembered as a tragic event that ushered in a cent…" at bounding box center [648, 230] width 294 height 29
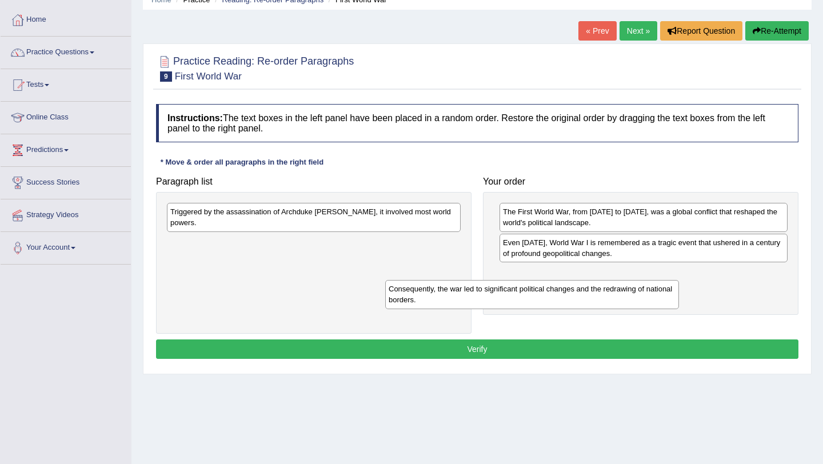
drag, startPoint x: 319, startPoint y: 218, endPoint x: 561, endPoint y: 313, distance: 260.1
click at [561, 309] on div "Consequently, the war led to significant political changes and the redrawing of…" at bounding box center [532, 294] width 294 height 29
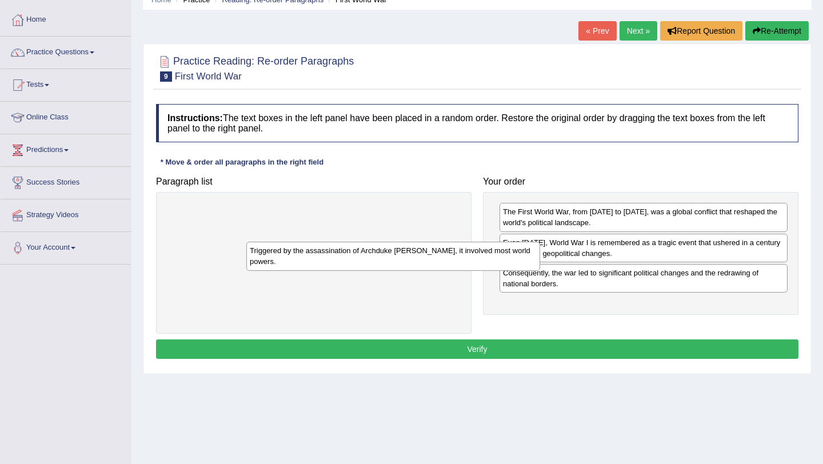
drag, startPoint x: 270, startPoint y: 213, endPoint x: 554, endPoint y: 335, distance: 309.9
click at [540, 270] on div "Triggered by the assassination of Archduke [PERSON_NAME], it involved most worl…" at bounding box center [393, 256] width 294 height 29
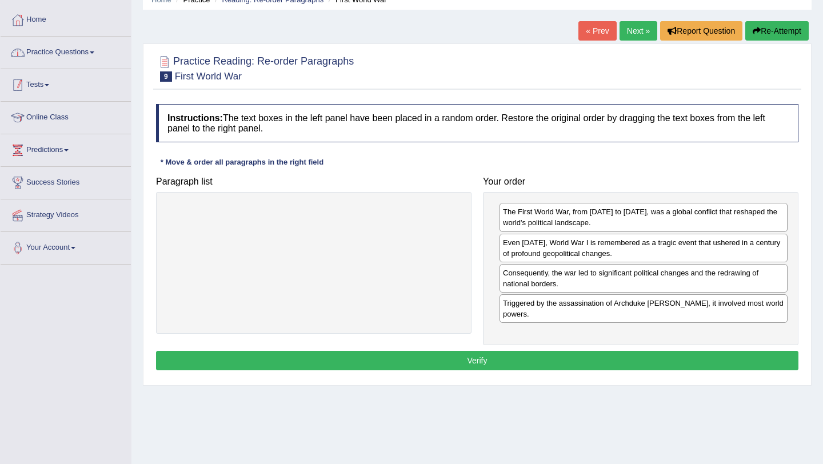
click at [75, 54] on link "Practice Questions" at bounding box center [66, 51] width 130 height 29
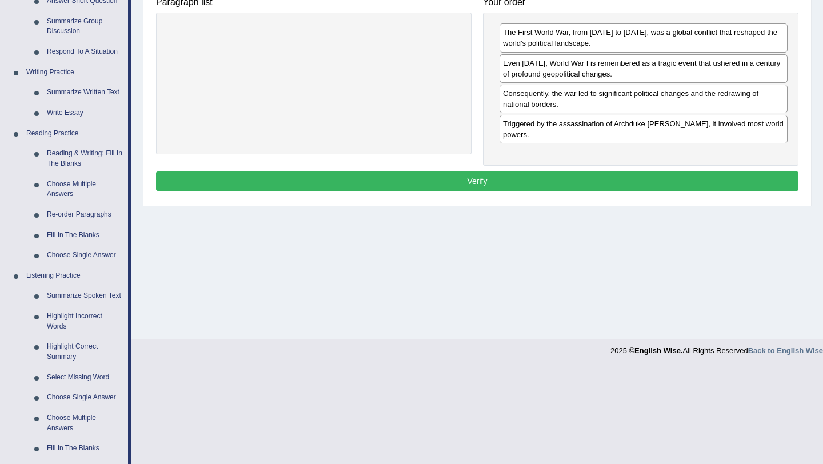
scroll to position [233, 0]
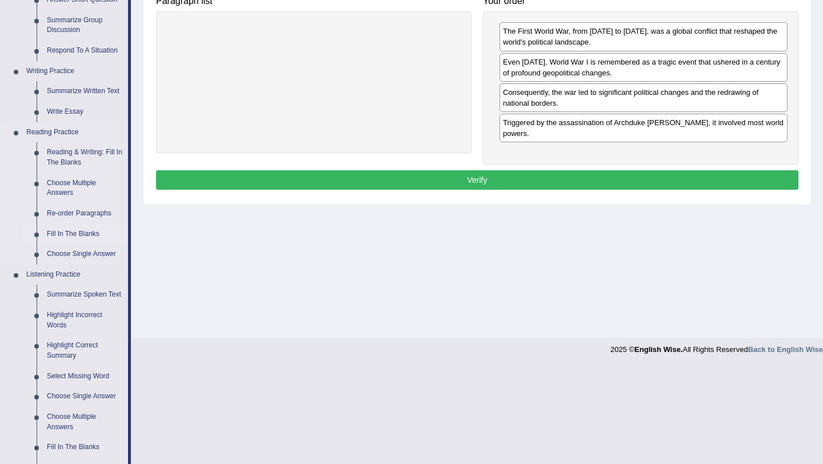
click at [69, 230] on link "Fill In The Blanks" at bounding box center [85, 234] width 86 height 21
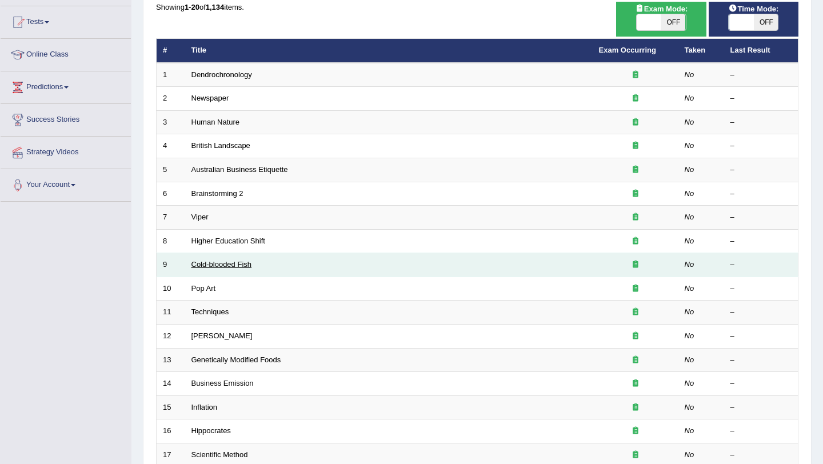
click at [242, 262] on link "Cold-blooded Fish" at bounding box center [221, 264] width 61 height 9
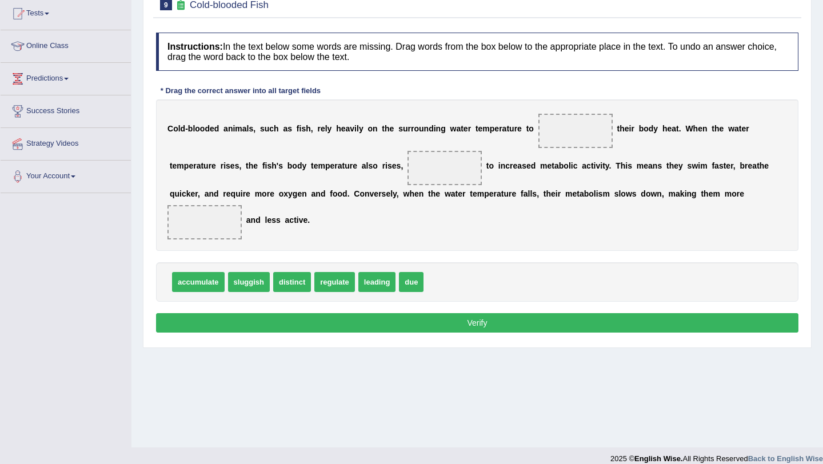
scroll to position [125, 0]
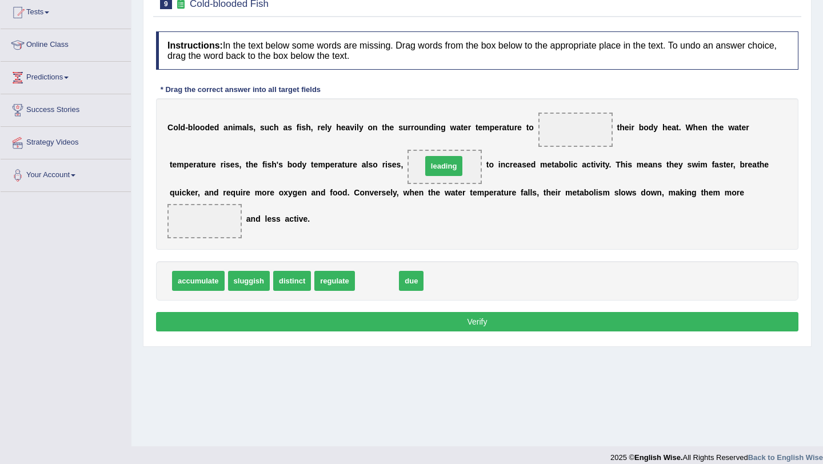
drag, startPoint x: 367, startPoint y: 283, endPoint x: 434, endPoint y: 167, distance: 133.6
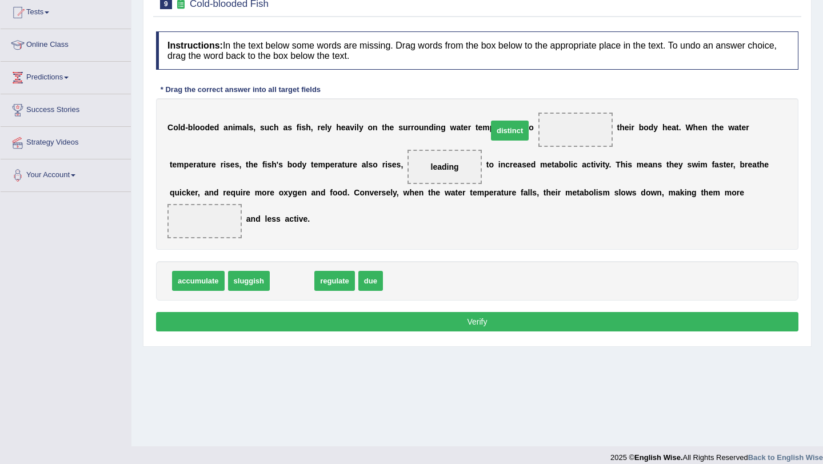
drag, startPoint x: 289, startPoint y: 273, endPoint x: 507, endPoint y: 123, distance: 264.5
click at [507, 123] on span "distinct" at bounding box center [510, 131] width 38 height 20
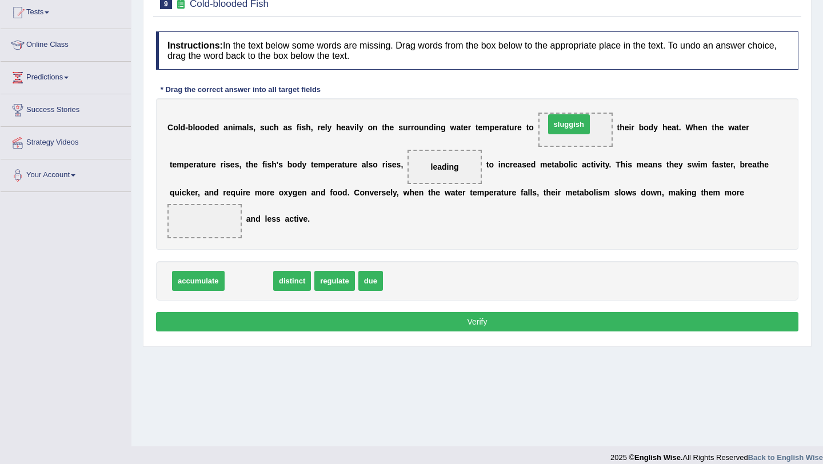
drag, startPoint x: 238, startPoint y: 281, endPoint x: 558, endPoint y: 125, distance: 356.2
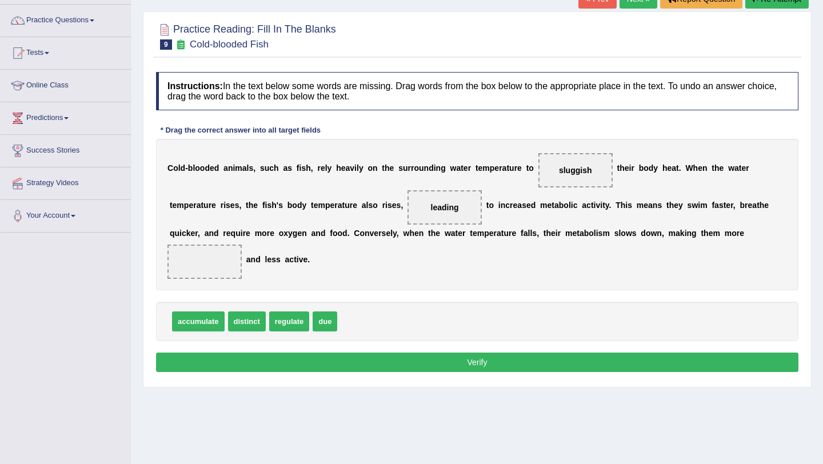
scroll to position [81, 0]
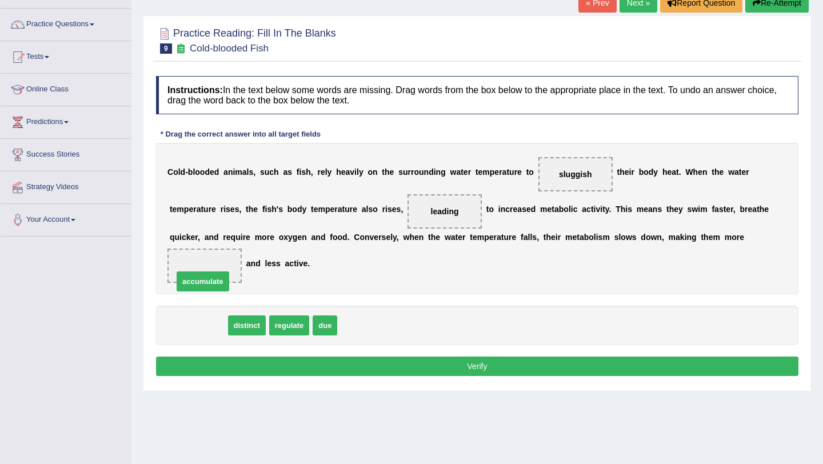
drag, startPoint x: 208, startPoint y: 333, endPoint x: 223, endPoint y: 255, distance: 79.1
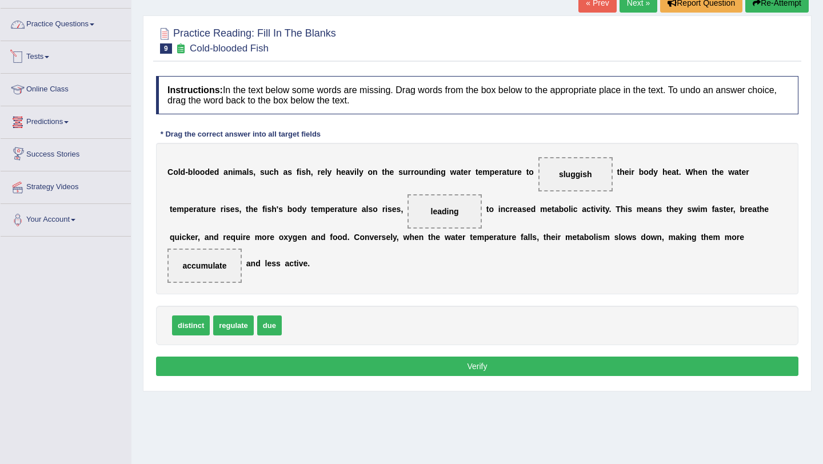
click at [73, 21] on link "Practice Questions" at bounding box center [66, 23] width 130 height 29
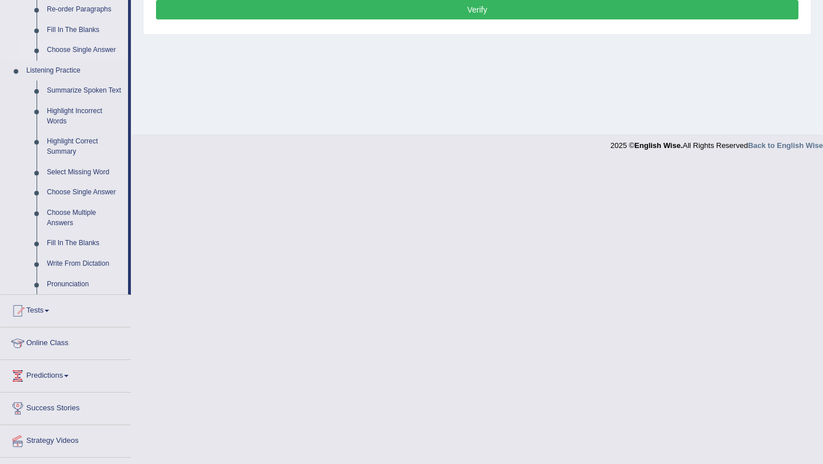
scroll to position [438, 0]
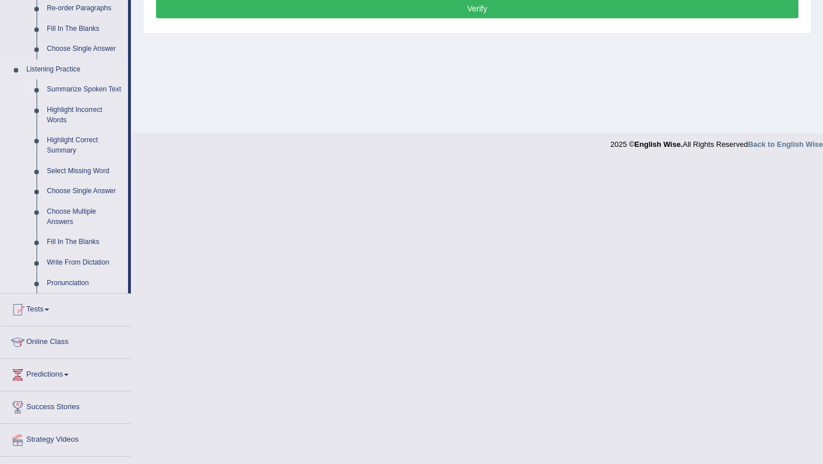
click at [91, 88] on link "Summarize Spoken Text" at bounding box center [85, 89] width 86 height 21
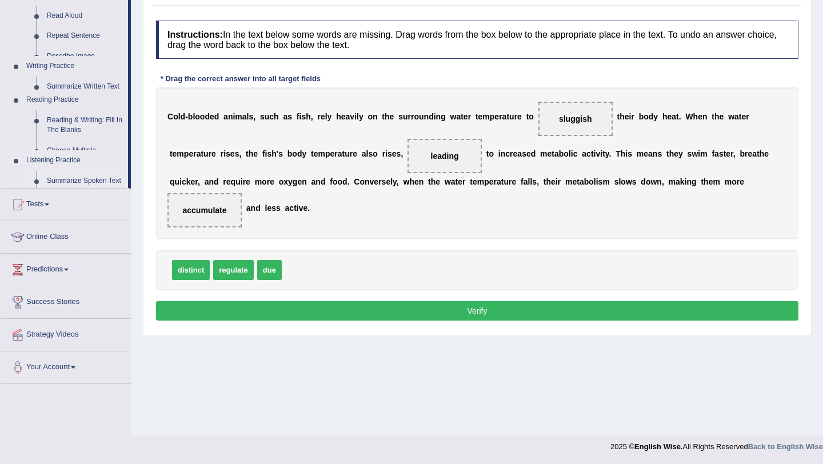
scroll to position [136, 0]
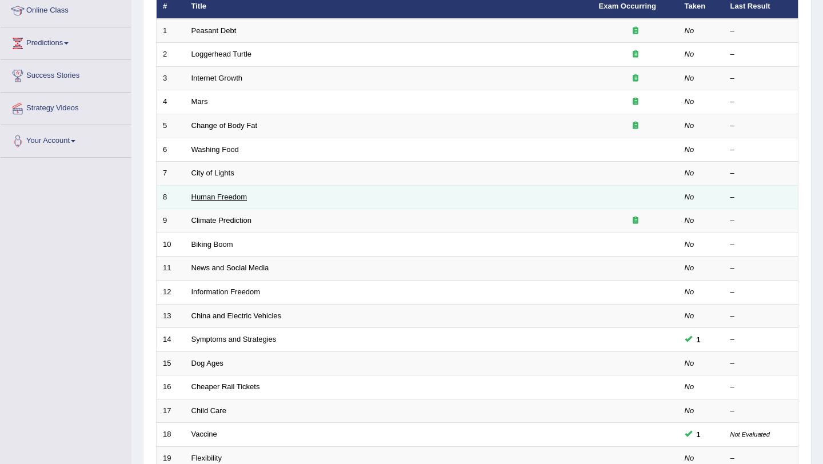
click at [234, 200] on link "Human Freedom" at bounding box center [219, 197] width 56 height 9
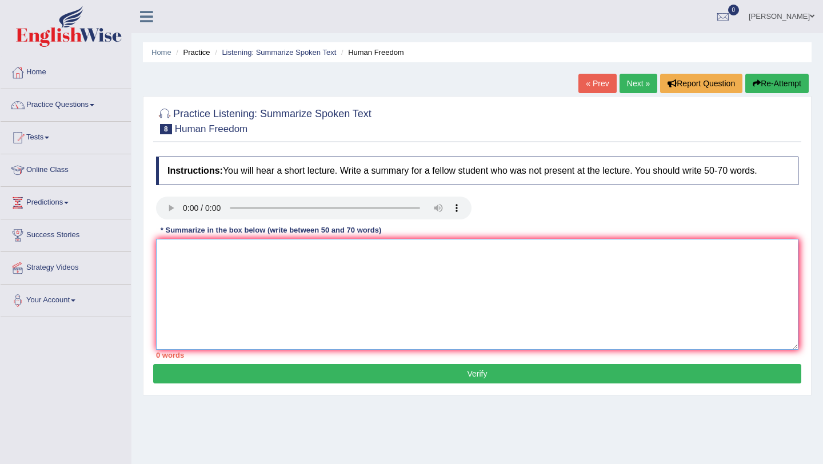
click at [293, 255] on textarea at bounding box center [477, 294] width 642 height 111
click at [221, 254] on textarea at bounding box center [477, 294] width 642 height 111
drag, startPoint x: 190, startPoint y: 354, endPoint x: 157, endPoint y: 356, distance: 32.7
click at [158, 355] on div "0 words" at bounding box center [477, 355] width 642 height 11
click at [50, 108] on link "Practice Questions" at bounding box center [66, 103] width 130 height 29
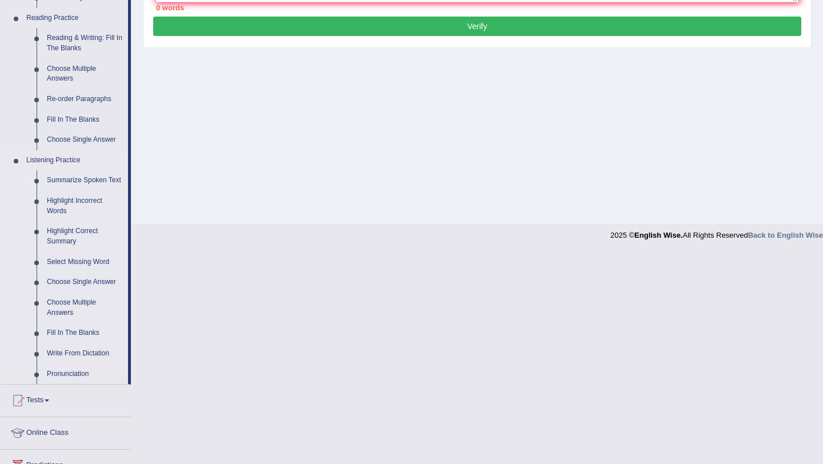
scroll to position [390, 0]
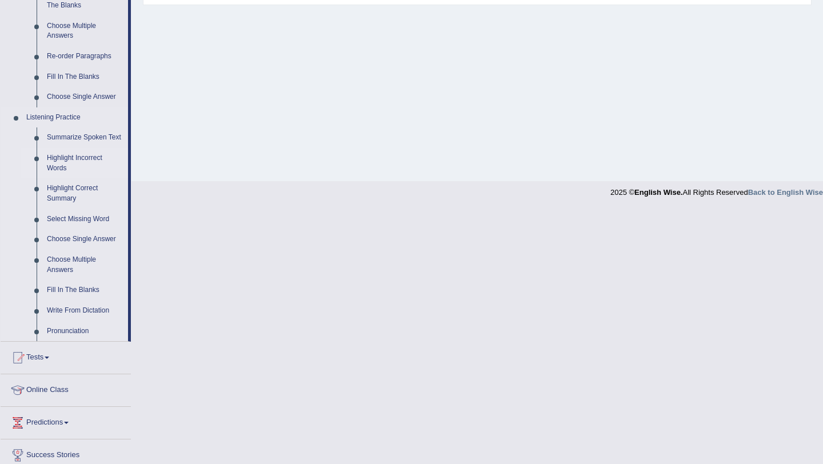
click at [71, 171] on link "Highlight Incorrect Words" at bounding box center [85, 163] width 86 height 30
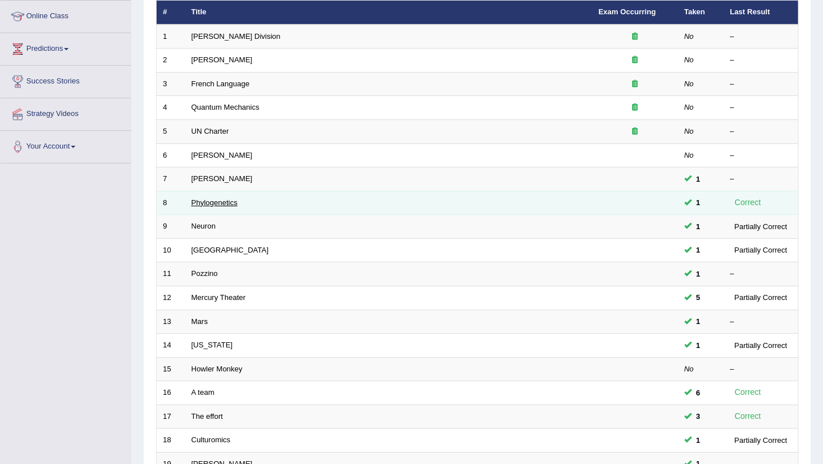
click at [205, 202] on link "Phylogenetics" at bounding box center [214, 202] width 46 height 9
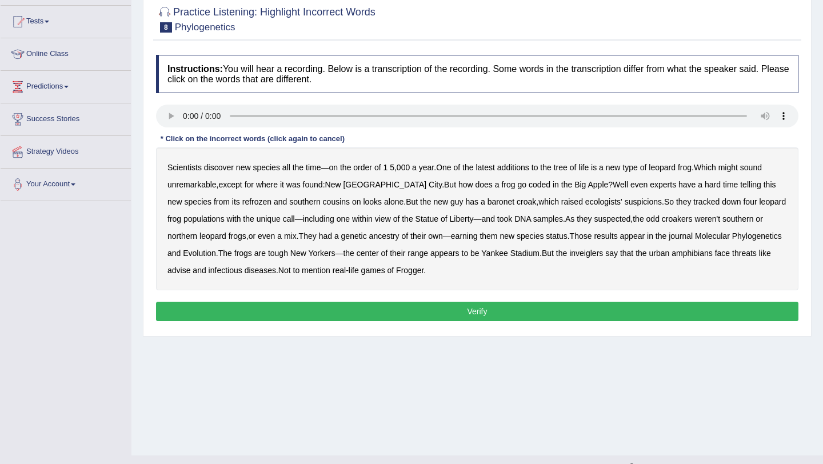
scroll to position [117, 0]
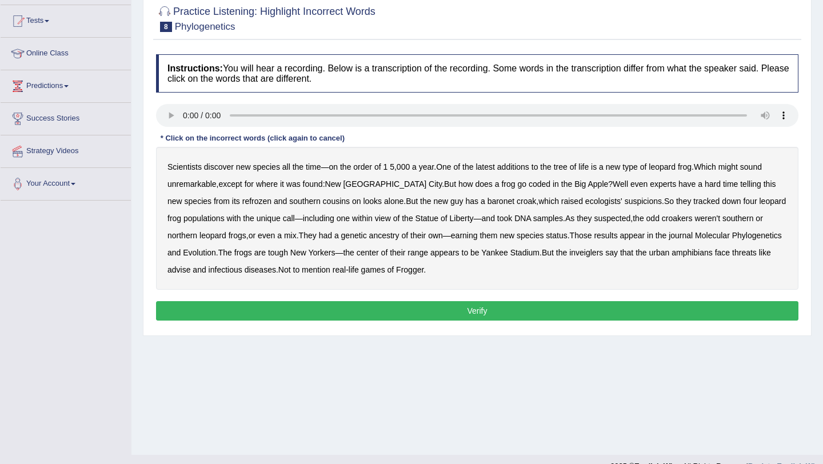
click at [501, 183] on b "frog" at bounding box center [508, 183] width 14 height 9
click at [543, 219] on b "samples" at bounding box center [548, 218] width 30 height 9
click at [539, 255] on b "Stadium" at bounding box center [524, 252] width 29 height 9
click at [533, 219] on b "samples" at bounding box center [548, 218] width 30 height 9
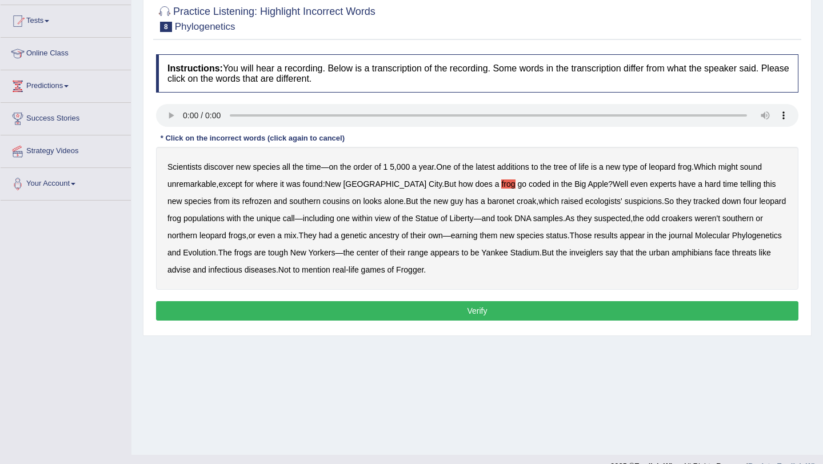
click at [501, 183] on b "frog" at bounding box center [508, 183] width 14 height 9
click at [528, 183] on b "coded" at bounding box center [539, 183] width 22 height 9
click at [242, 205] on b "refrozen" at bounding box center [256, 201] width 29 height 9
click at [487, 201] on b "baronet" at bounding box center [500, 201] width 27 height 9
click at [190, 270] on b "advise" at bounding box center [178, 269] width 23 height 9
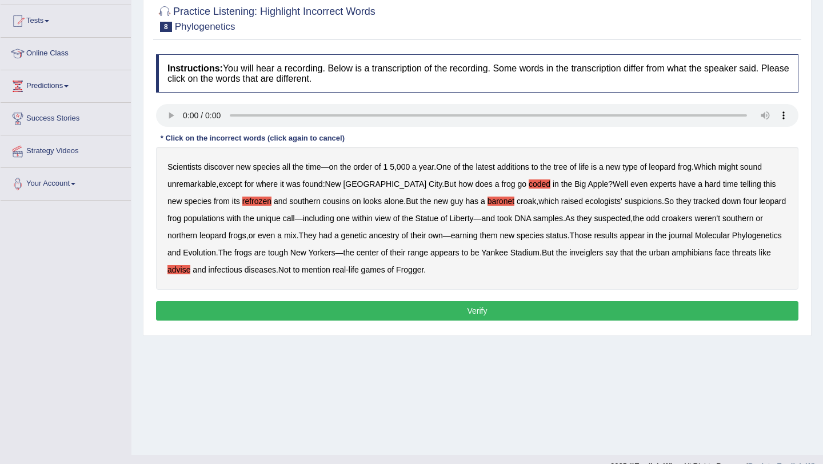
scroll to position [136, 0]
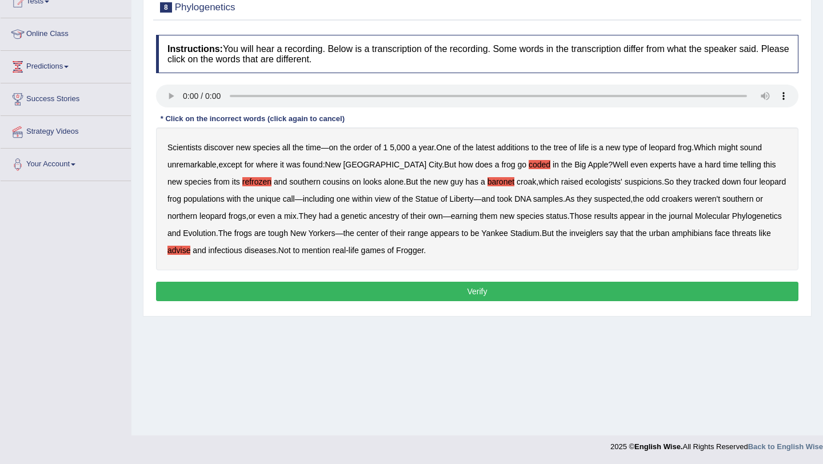
click at [525, 290] on button "Verify" at bounding box center [477, 291] width 642 height 19
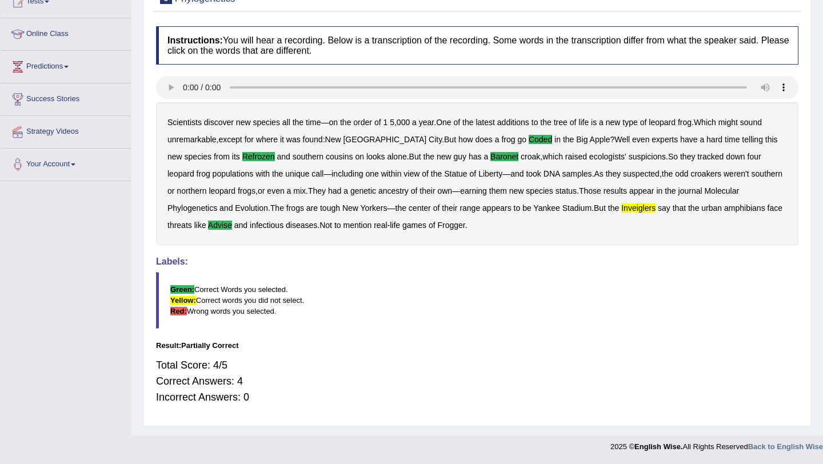
click at [528, 140] on b "coded" at bounding box center [539, 139] width 23 height 9
click at [675, 173] on b "odd" at bounding box center [681, 173] width 13 height 9
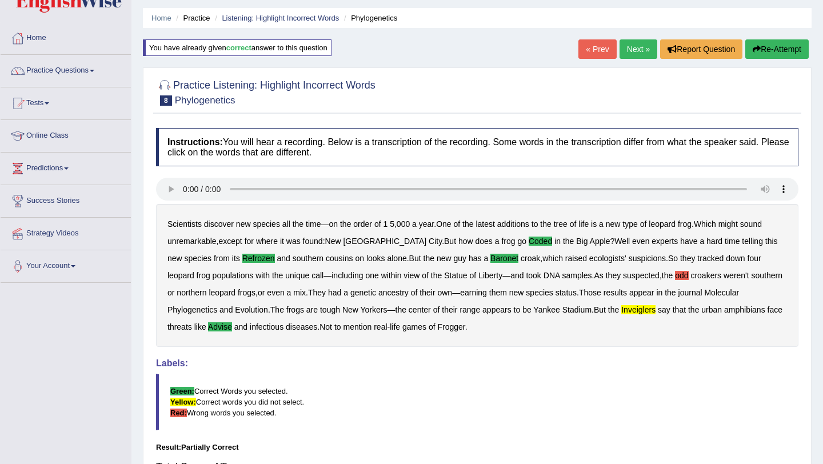
scroll to position [34, 0]
click at [89, 70] on link "Practice Questions" at bounding box center [66, 69] width 130 height 29
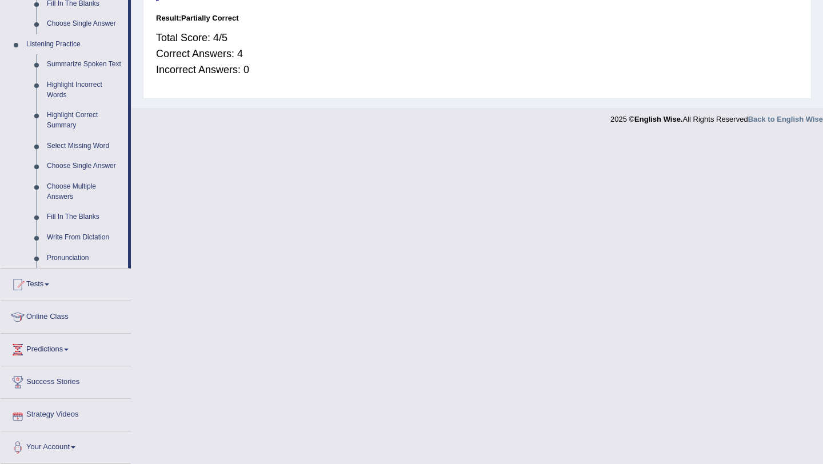
scroll to position [462, 0]
click at [66, 133] on link "Highlight Correct Summary" at bounding box center [85, 121] width 86 height 30
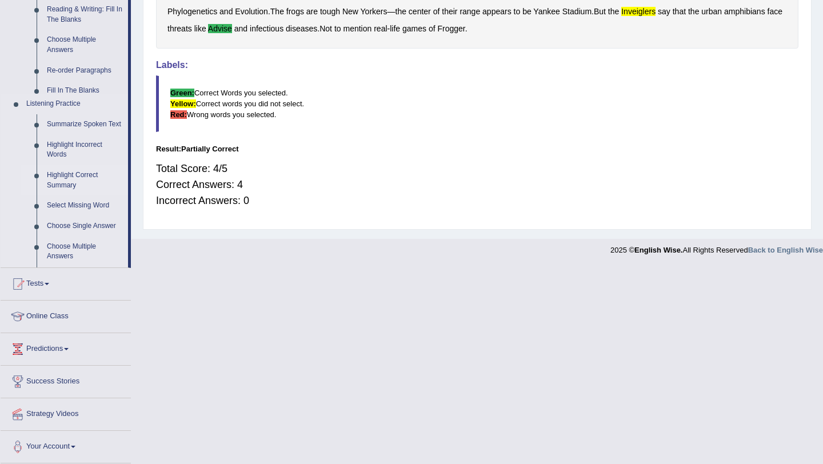
scroll to position [178, 0]
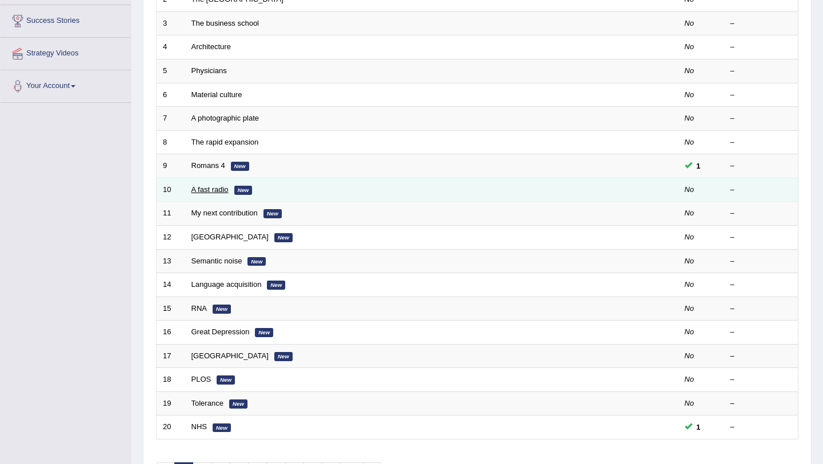
click at [222, 189] on link "A fast radio" at bounding box center [209, 189] width 37 height 9
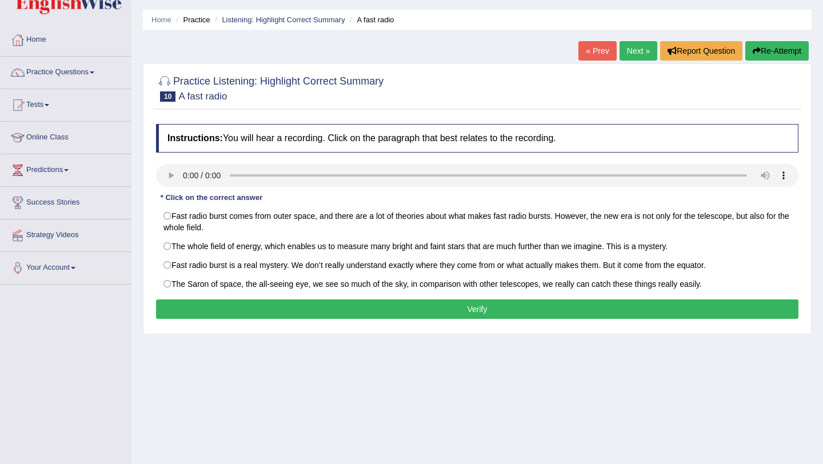
scroll to position [31, 0]
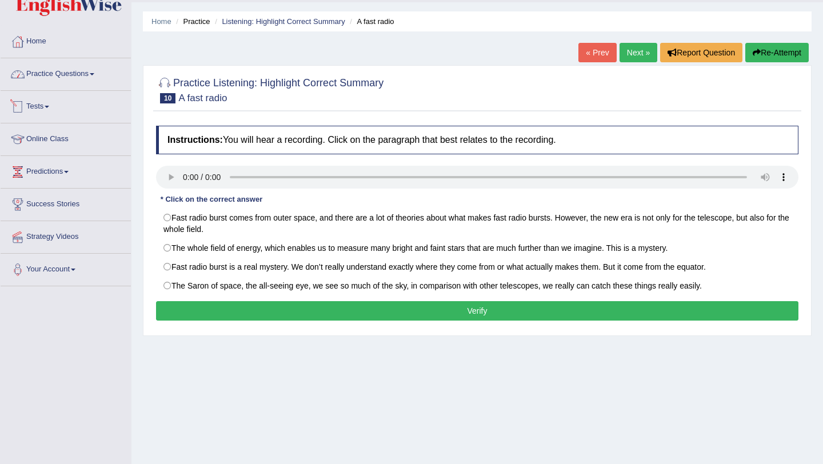
click at [86, 78] on link "Practice Questions" at bounding box center [66, 72] width 130 height 29
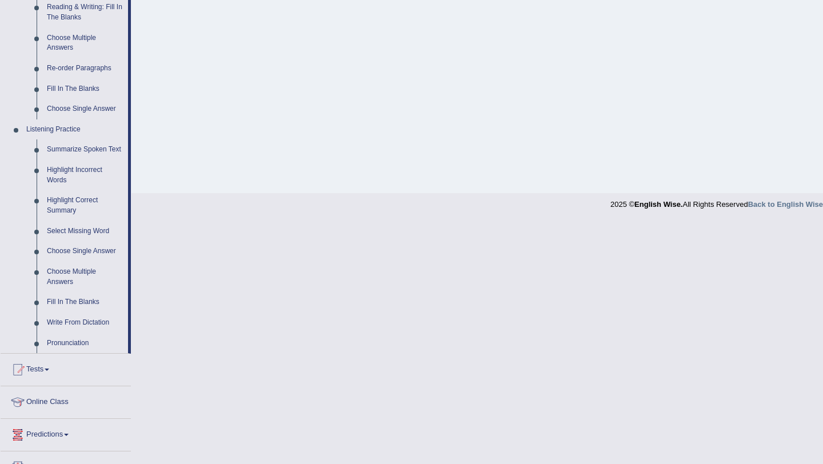
scroll to position [383, 0]
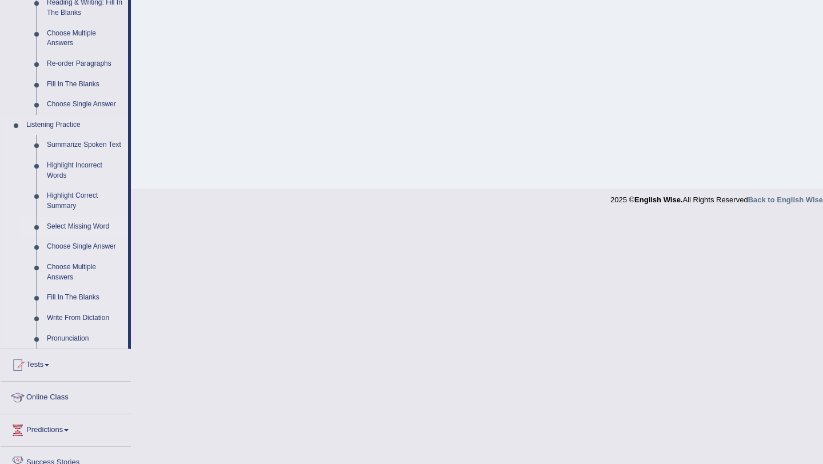
click at [69, 234] on link "Select Missing Word" at bounding box center [85, 227] width 86 height 21
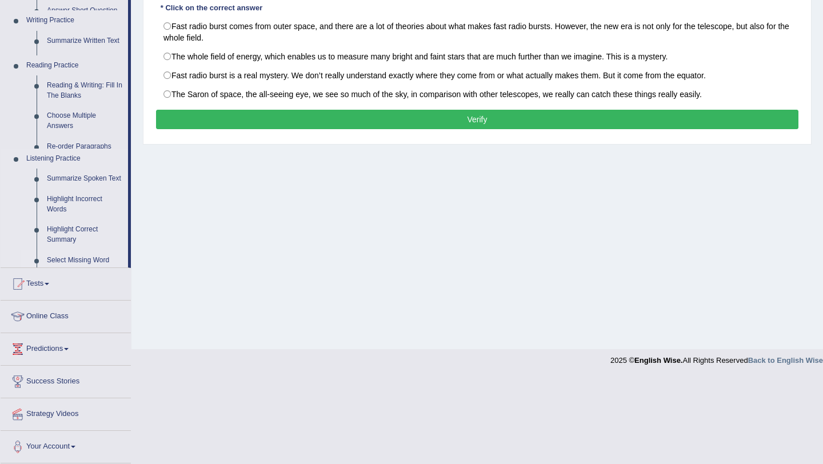
scroll to position [136, 0]
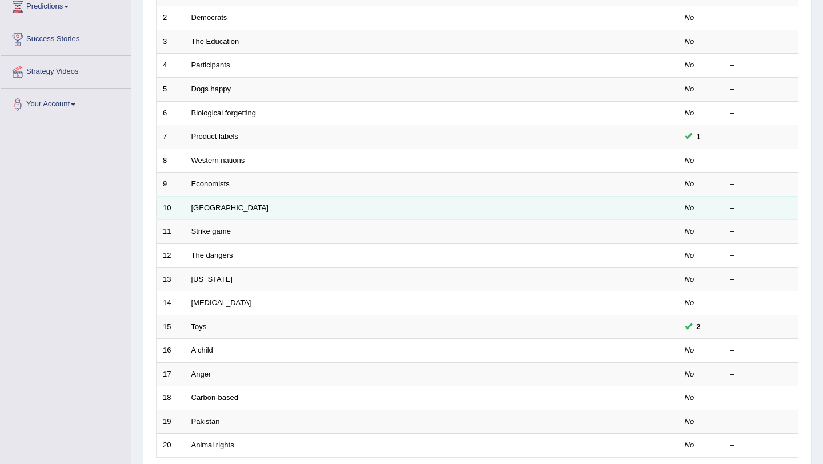
click at [221, 209] on link "[GEOGRAPHIC_DATA]" at bounding box center [229, 207] width 77 height 9
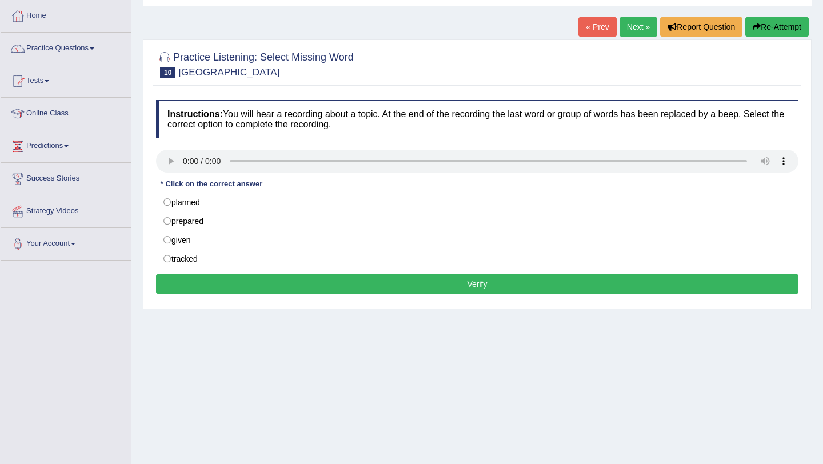
scroll to position [57, 0]
click at [90, 42] on link "Practice Questions" at bounding box center [66, 47] width 130 height 29
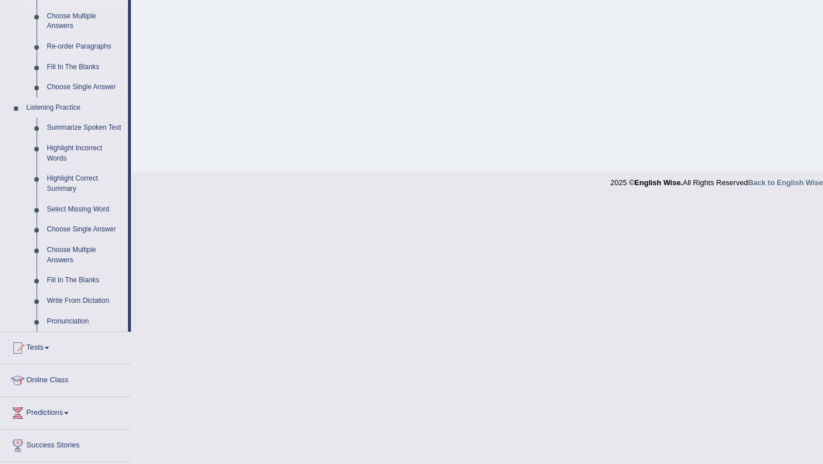
scroll to position [403, 0]
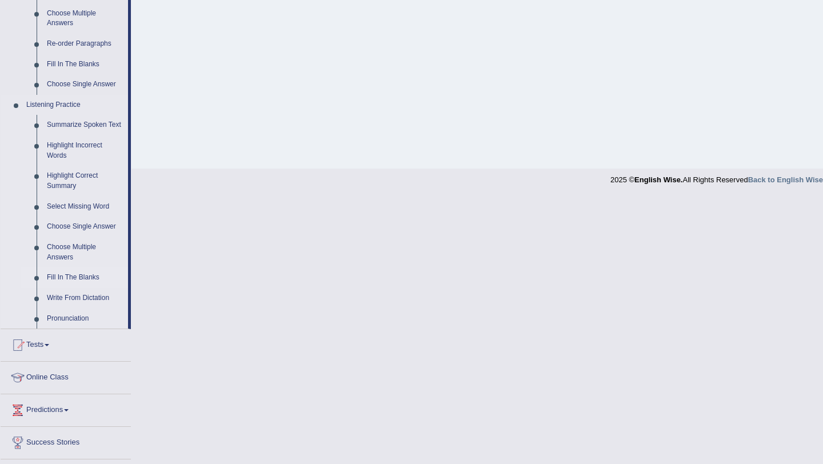
click at [79, 286] on link "Fill In The Blanks" at bounding box center [85, 277] width 86 height 21
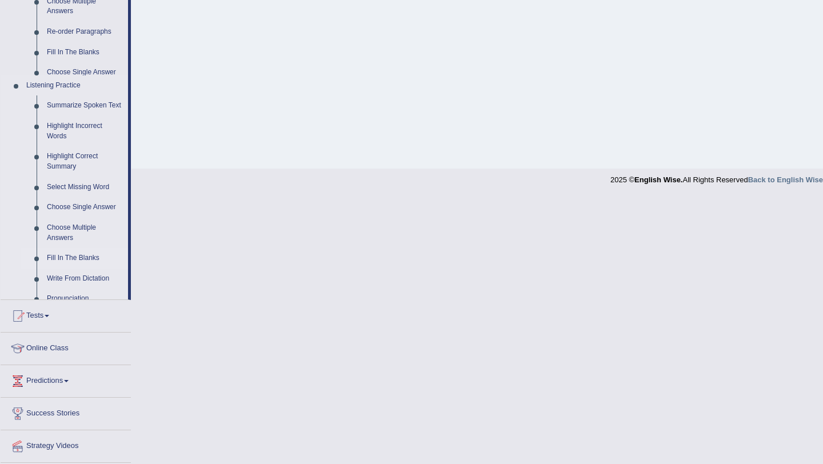
scroll to position [136, 0]
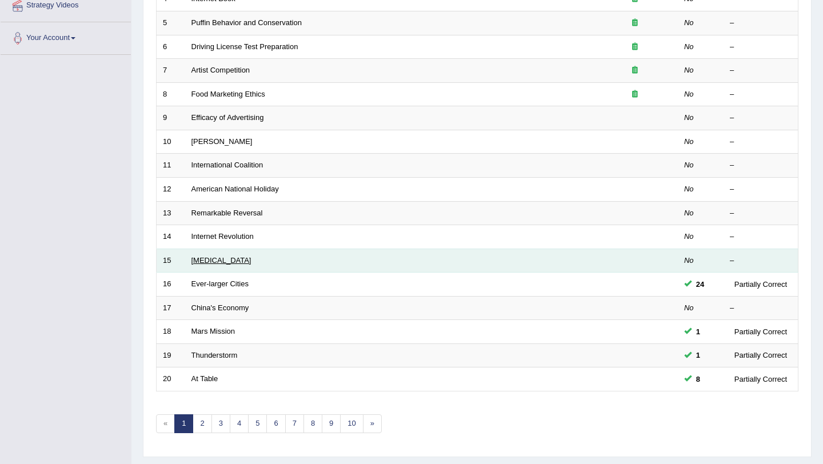
click at [199, 262] on link "[MEDICAL_DATA]" at bounding box center [221, 260] width 60 height 9
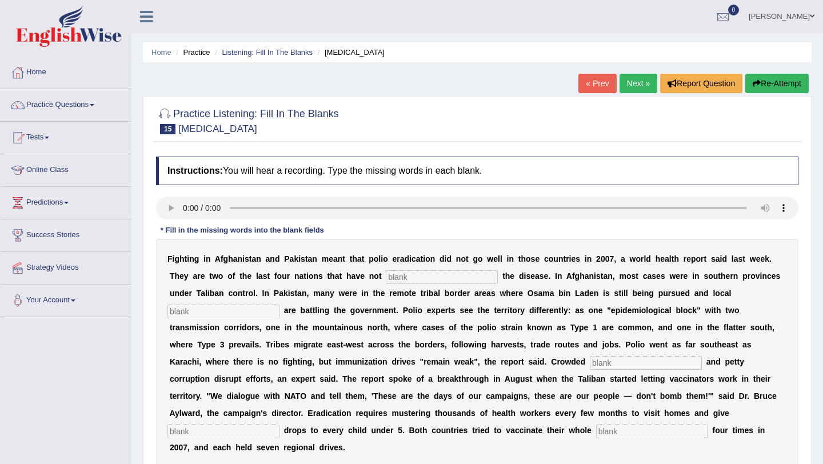
click at [644, 82] on link "Next »" at bounding box center [638, 83] width 38 height 19
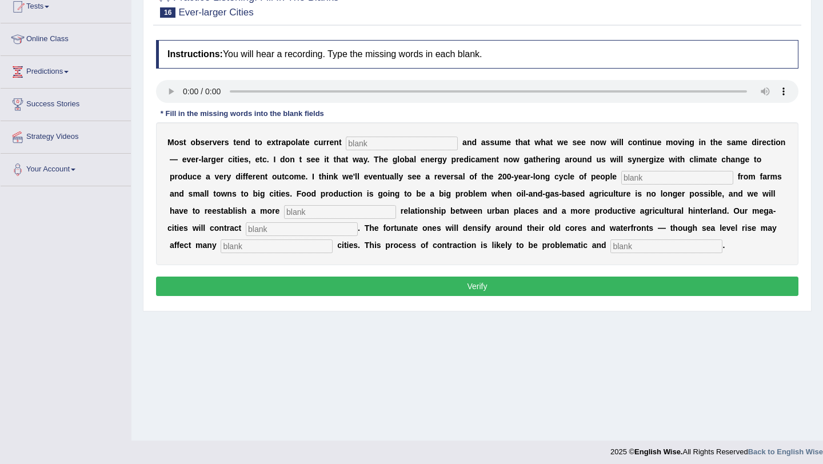
scroll to position [136, 0]
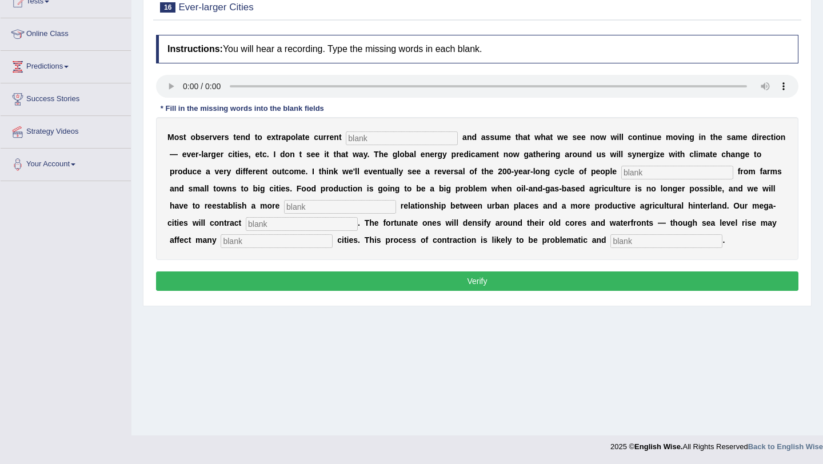
click at [382, 137] on input "text" at bounding box center [402, 138] width 112 height 14
type input "trance"
click at [621, 174] on input "text" at bounding box center [677, 173] width 112 height 14
click at [621, 172] on input "text" at bounding box center [677, 173] width 112 height 14
type input "moving"
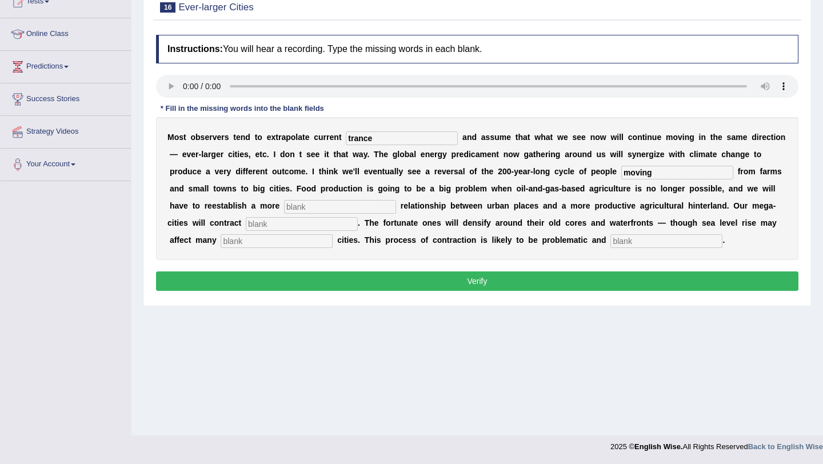
click at [293, 204] on input "text" at bounding box center [340, 207] width 112 height 14
type input "meaningful"
click at [254, 226] on input "text" at bounding box center [302, 224] width 112 height 14
type input "substantially"
click at [230, 242] on input "text" at bounding box center [277, 241] width 112 height 14
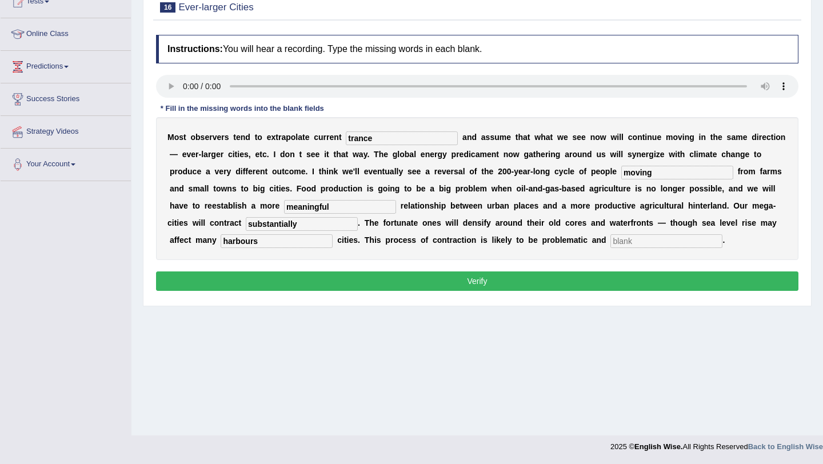
click at [610, 239] on input "text" at bounding box center [666, 241] width 112 height 14
click at [221, 241] on input "harbours" at bounding box center [277, 241] width 112 height 14
type input "harbour"
click at [610, 243] on input "text" at bounding box center [666, 241] width 112 height 14
type input "disorderly"
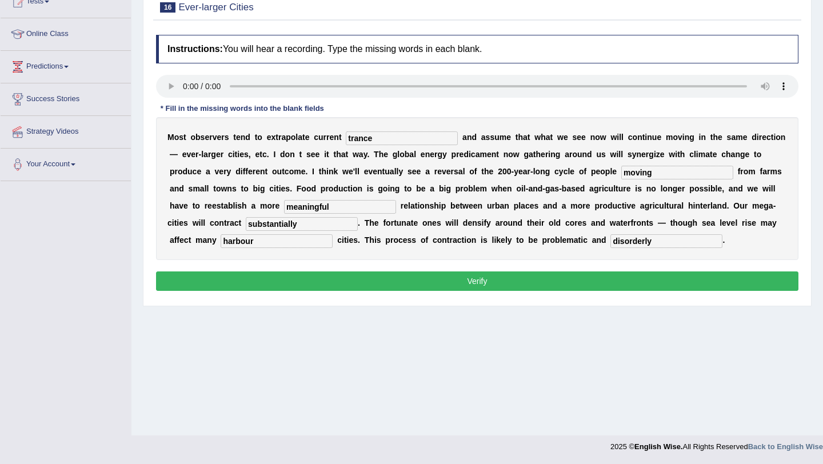
click at [397, 141] on input "trance" at bounding box center [402, 138] width 112 height 14
type input "trance/trends"
click at [241, 240] on input "harbour" at bounding box center [277, 241] width 112 height 14
click at [267, 224] on input "substantially" at bounding box center [302, 224] width 112 height 14
drag, startPoint x: 270, startPoint y: 225, endPoint x: 207, endPoint y: 218, distance: 63.2
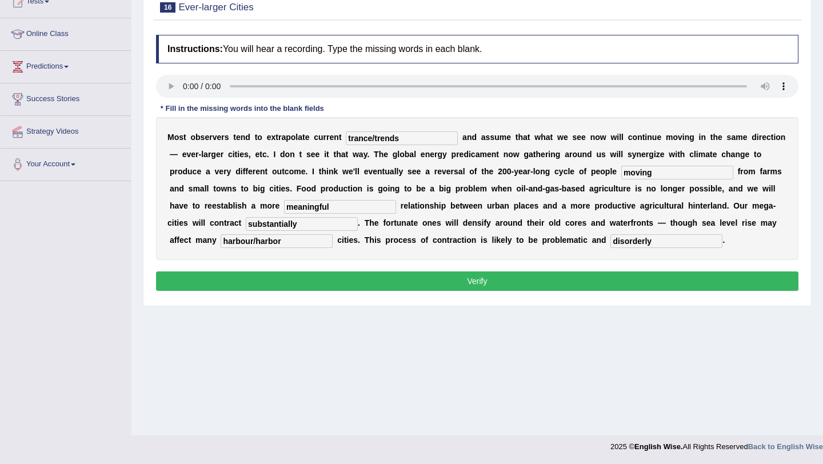
click at [246, 218] on input "substantially" at bounding box center [302, 224] width 112 height 14
click at [243, 241] on input "harbour/harbor" at bounding box center [277, 241] width 112 height 14
type input "harbour"
click at [418, 138] on input "trance/trends" at bounding box center [402, 138] width 112 height 14
type input "trance"
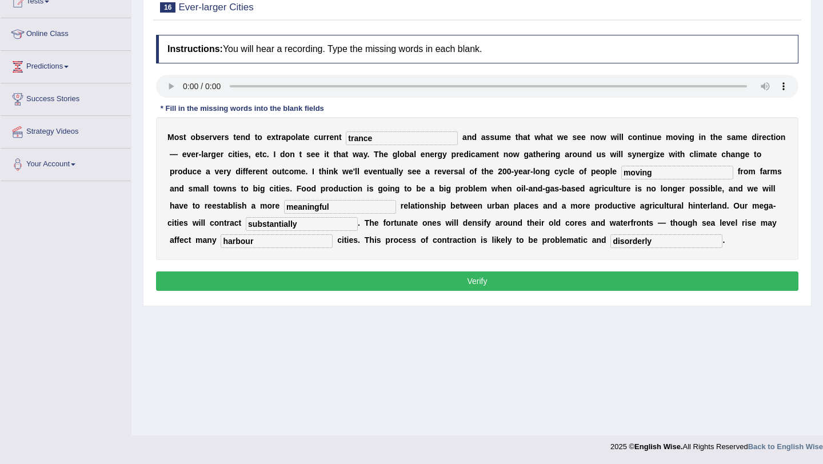
click at [519, 281] on button "Verify" at bounding box center [477, 280] width 642 height 19
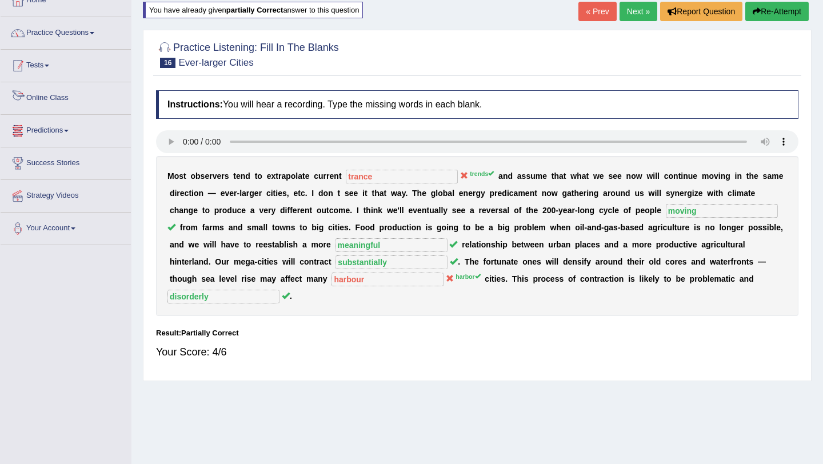
scroll to position [69, 0]
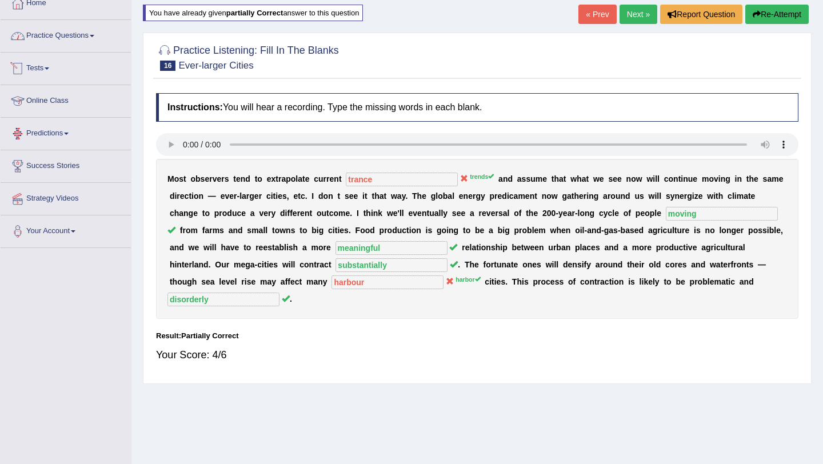
click at [70, 35] on link "Practice Questions" at bounding box center [66, 34] width 130 height 29
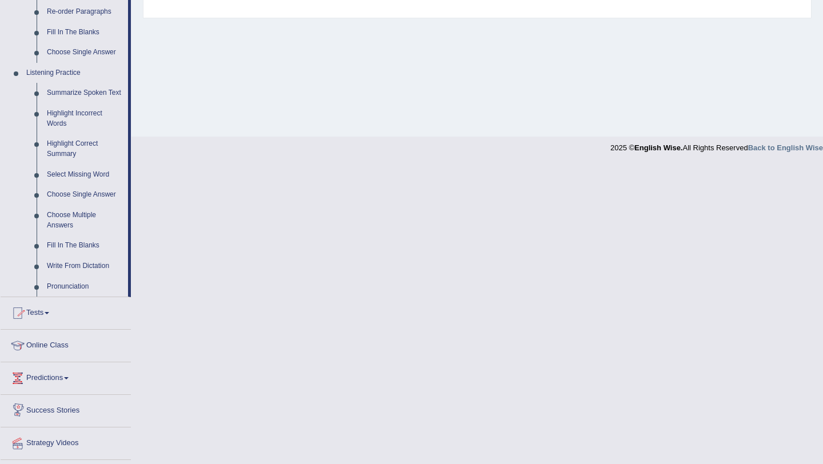
scroll to position [474, 0]
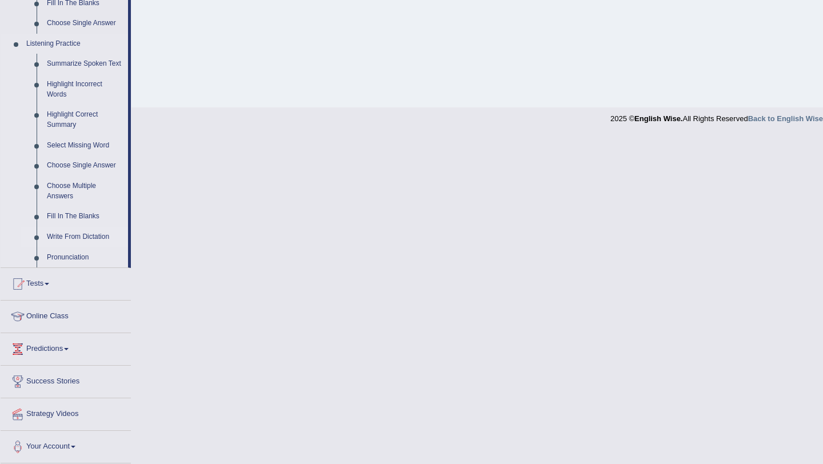
click at [81, 230] on link "Write From Dictation" at bounding box center [85, 237] width 86 height 21
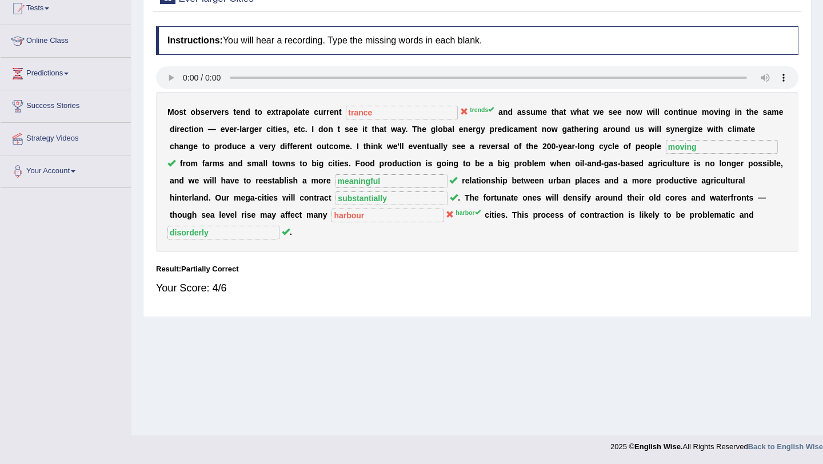
scroll to position [136, 0]
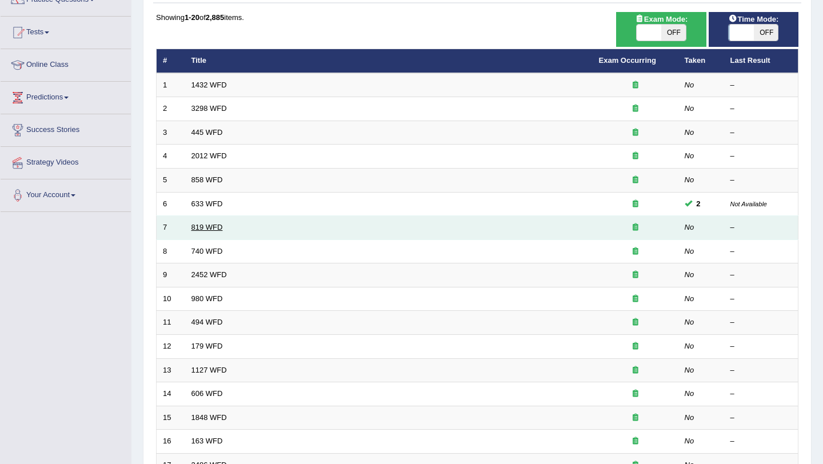
click at [211, 225] on link "819 WFD" at bounding box center [206, 227] width 31 height 9
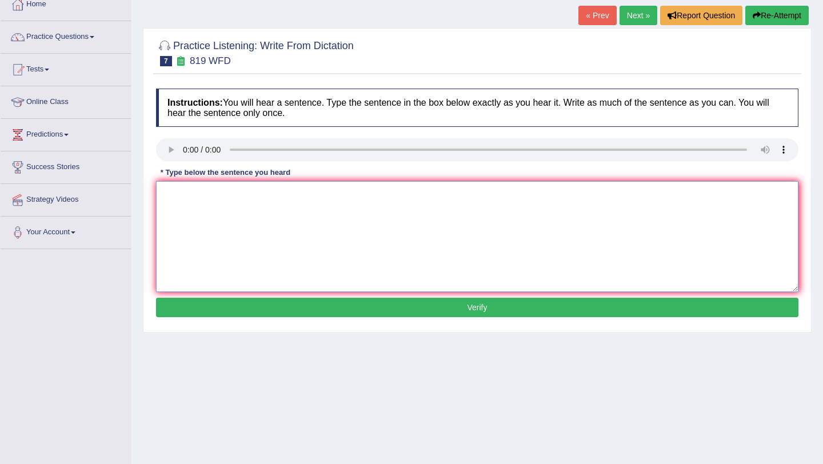
click at [293, 195] on textarea at bounding box center [477, 236] width 642 height 111
click at [186, 190] on textarea at bounding box center [477, 236] width 642 height 111
click at [188, 196] on textarea "Plants continue to grow through out their life." at bounding box center [477, 236] width 642 height 111
click at [230, 196] on textarea "Plants are continue to grow through out their life." at bounding box center [477, 236] width 642 height 111
click at [272, 198] on textarea "Plants are continuing to grow through out their life." at bounding box center [477, 236] width 642 height 111
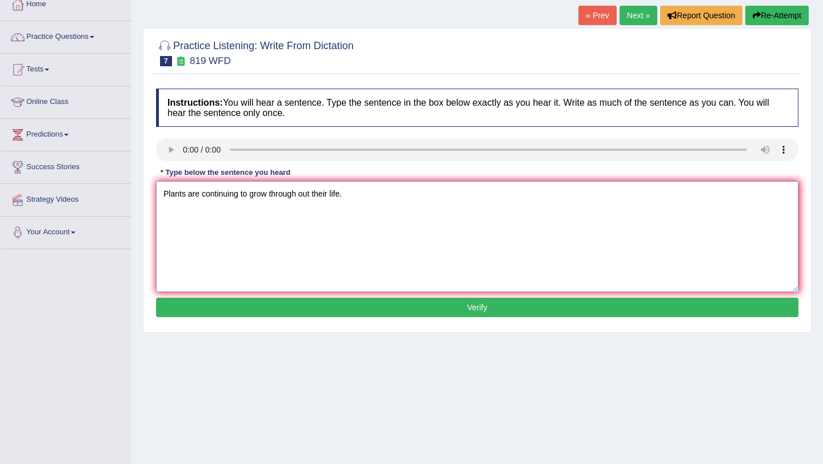
click at [334, 194] on textarea "Plants are continuing to grow through out their life." at bounding box center [477, 236] width 642 height 111
click at [239, 196] on textarea "Plants are continuing to grow through out their life." at bounding box center [477, 236] width 642 height 111
click at [199, 194] on textarea "Plants are continue to grow through out their life." at bounding box center [477, 236] width 642 height 111
type textarea "Plants are able to continue to grow through out their life."
click at [451, 313] on button "Verify" at bounding box center [477, 307] width 642 height 19
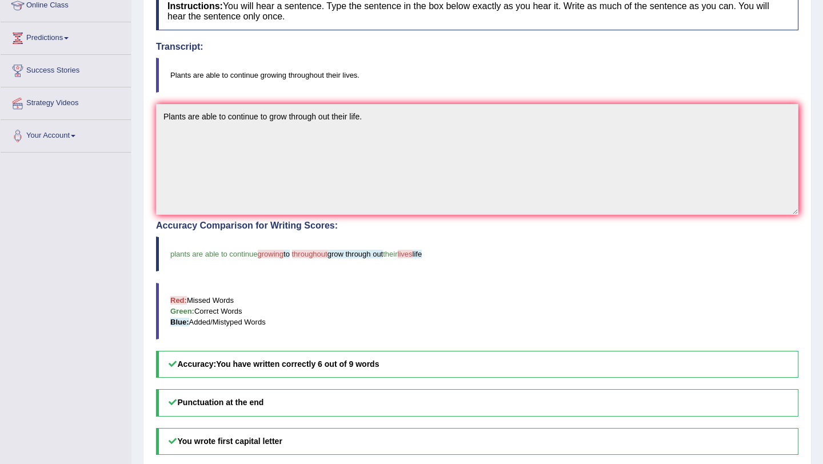
scroll to position [164, 0]
drag, startPoint x: 173, startPoint y: 74, endPoint x: 353, endPoint y: 84, distance: 180.8
click at [355, 86] on blockquote "Plants are able to continue growing throughout their lives." at bounding box center [477, 75] width 642 height 35
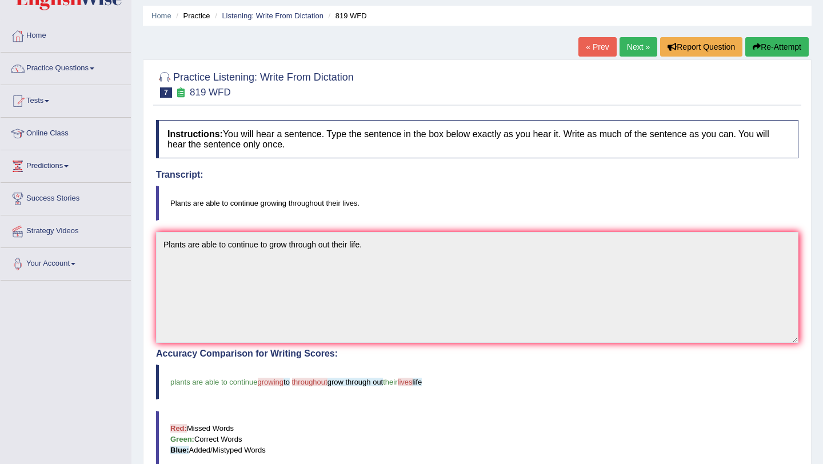
scroll to position [0, 0]
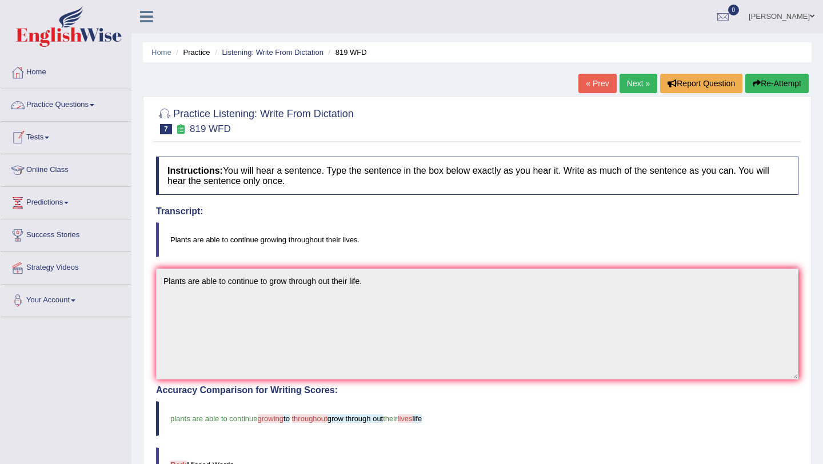
click at [80, 106] on link "Practice Questions" at bounding box center [66, 103] width 130 height 29
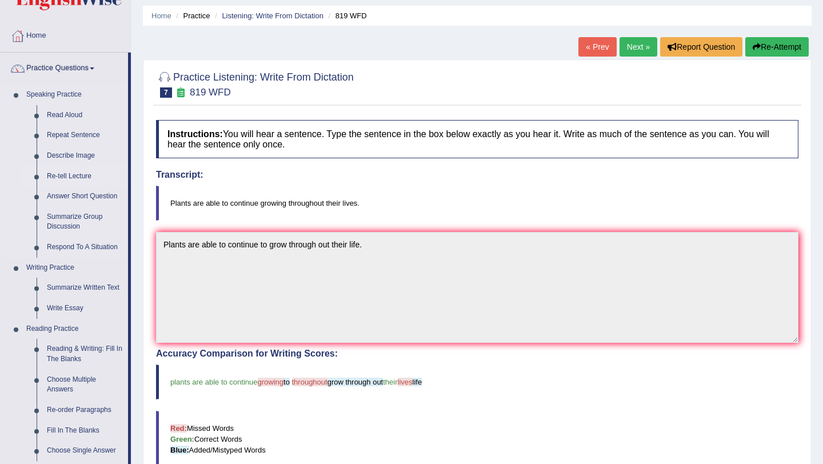
scroll to position [101, 0]
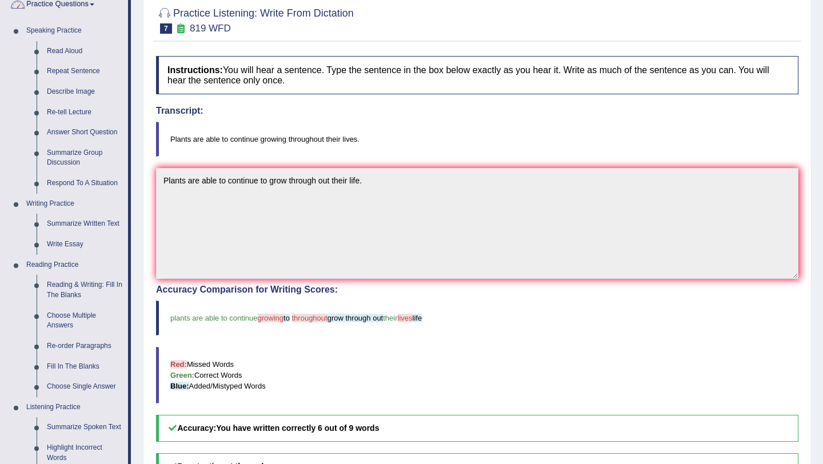
click at [86, 6] on link "Practice Questions" at bounding box center [64, 3] width 127 height 29
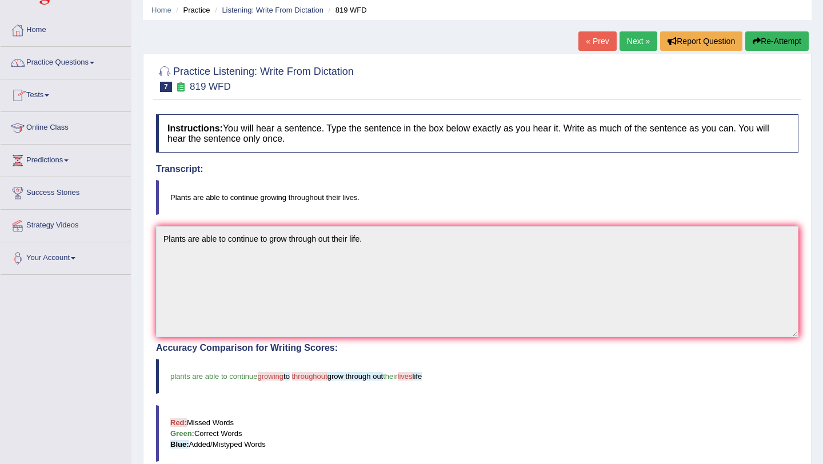
scroll to position [39, 0]
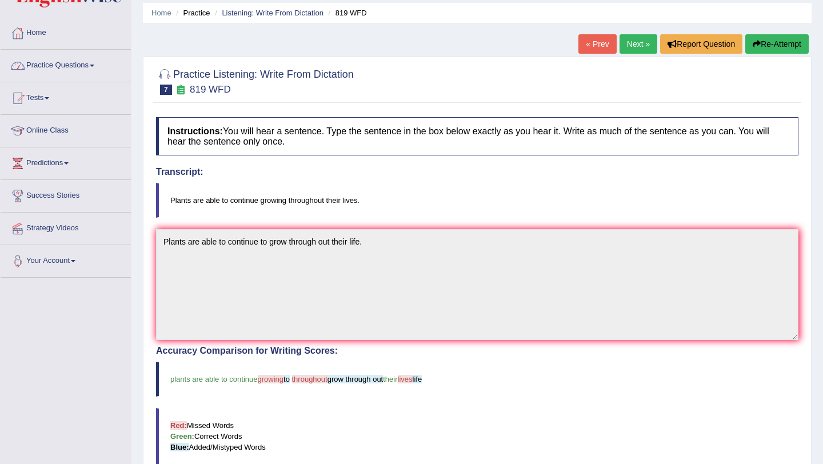
click at [35, 93] on link "Tests" at bounding box center [66, 96] width 130 height 29
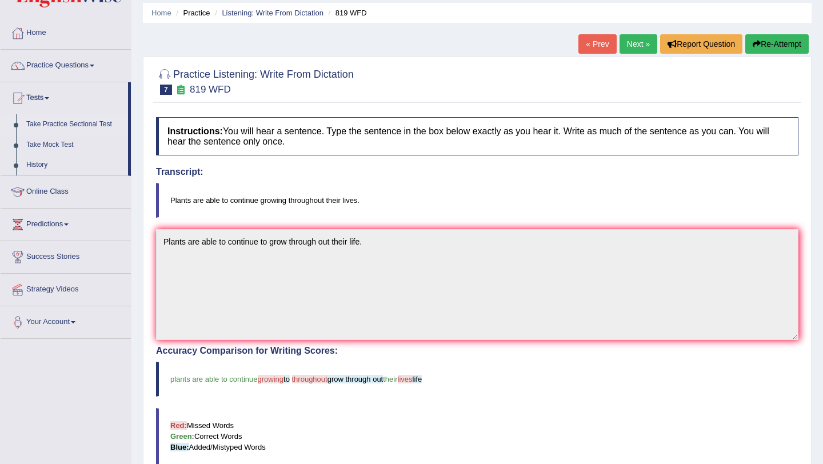
click at [60, 121] on link "Take Practice Sectional Test" at bounding box center [74, 124] width 107 height 21
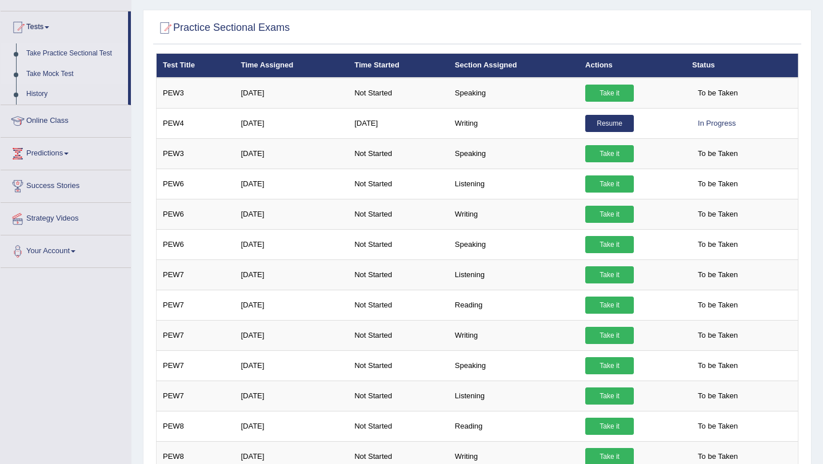
click at [51, 73] on link "Take Mock Test" at bounding box center [74, 74] width 107 height 21
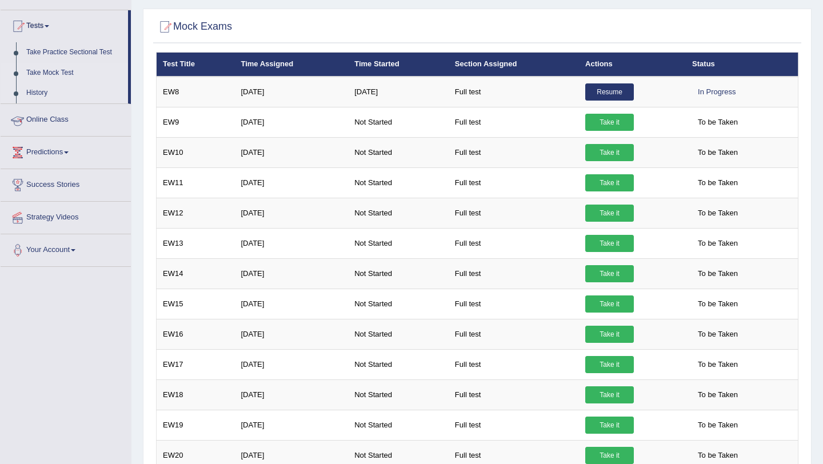
click at [38, 97] on link "History" at bounding box center [74, 93] width 107 height 21
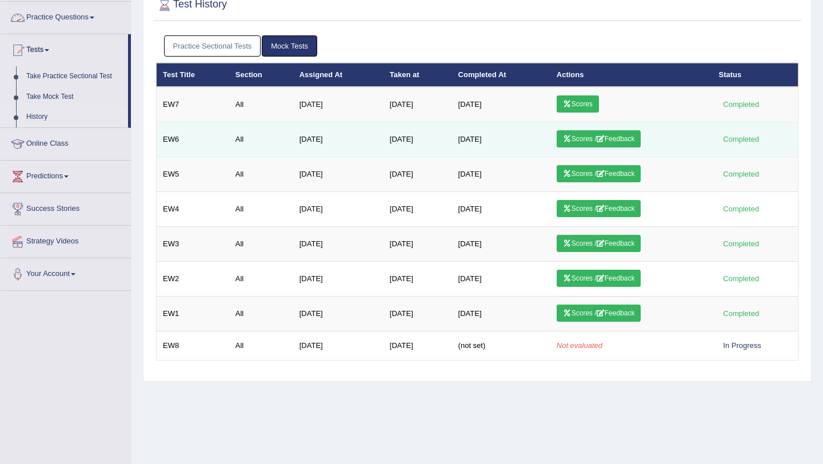
scroll to position [87, 0]
click at [613, 141] on link "Scores / Feedback" at bounding box center [598, 138] width 85 height 17
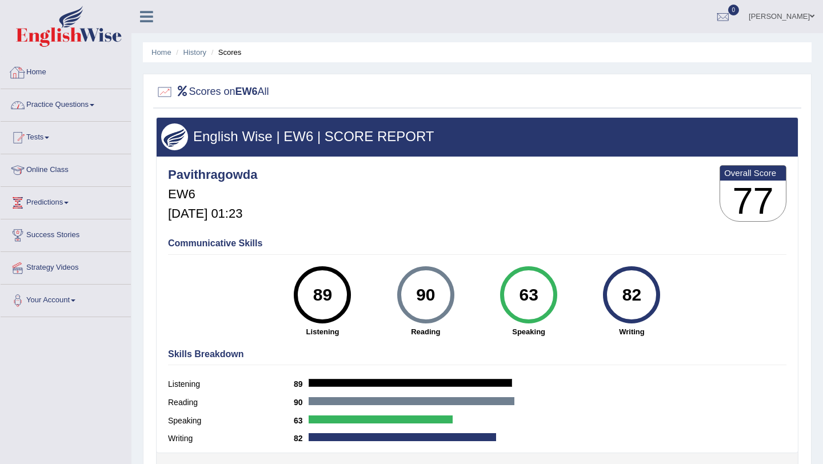
click at [94, 105] on link "Practice Questions" at bounding box center [66, 103] width 130 height 29
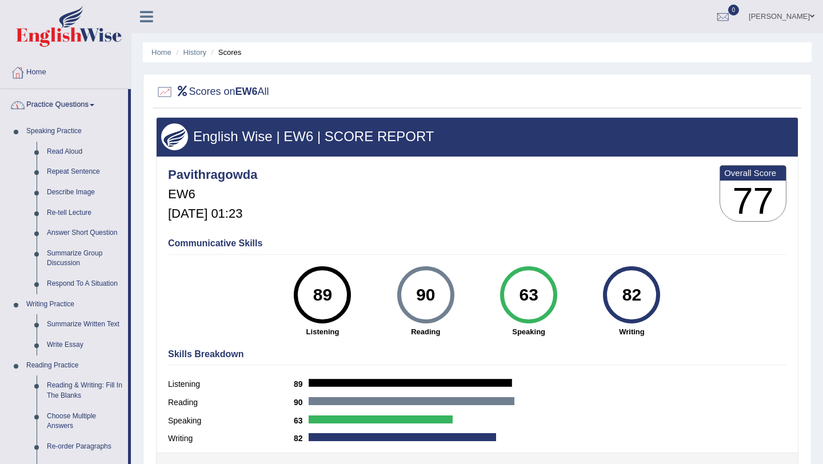
click at [69, 109] on link "Practice Questions" at bounding box center [64, 103] width 127 height 29
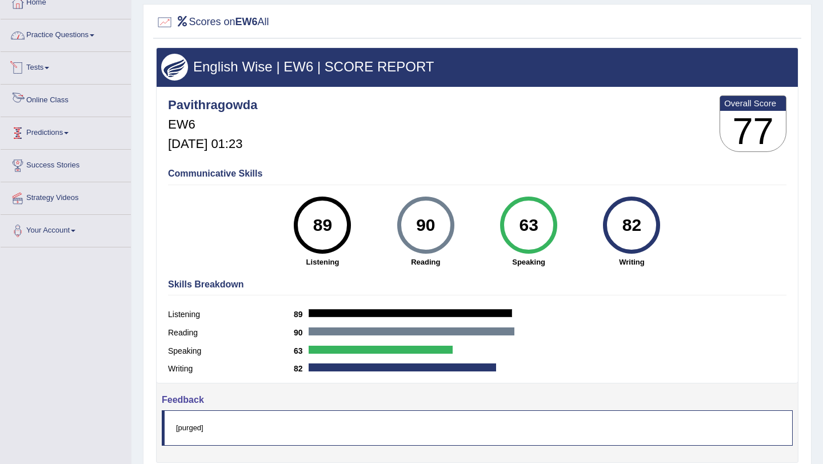
scroll to position [82, 0]
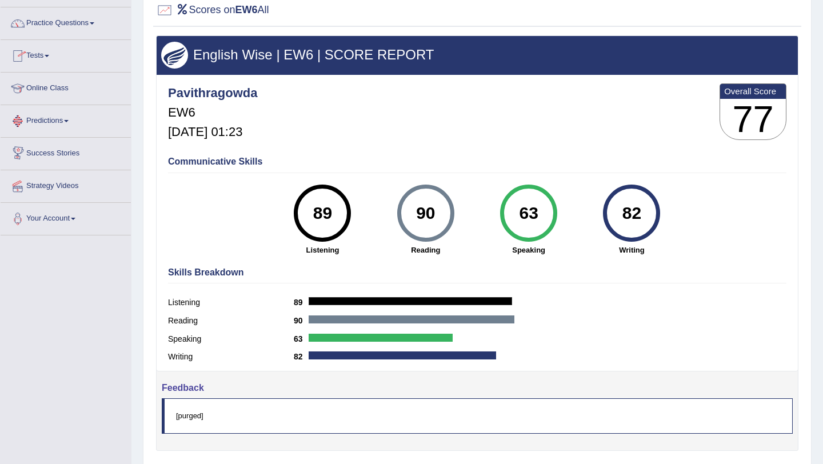
click at [49, 59] on link "Tests" at bounding box center [66, 54] width 130 height 29
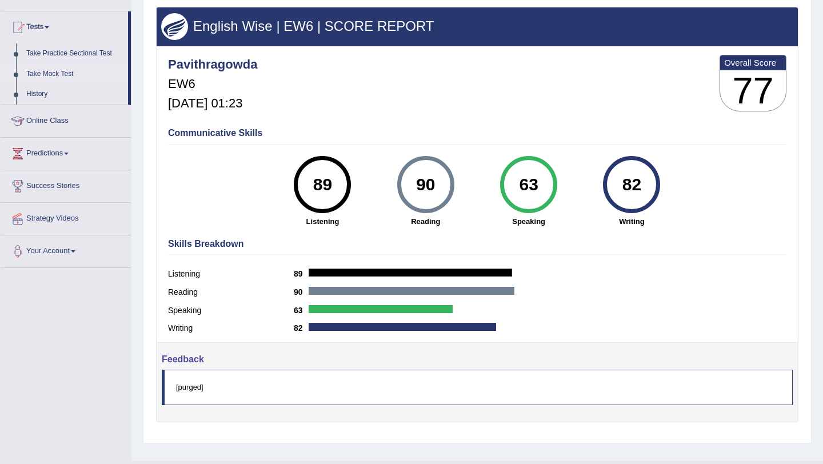
scroll to position [127, 0]
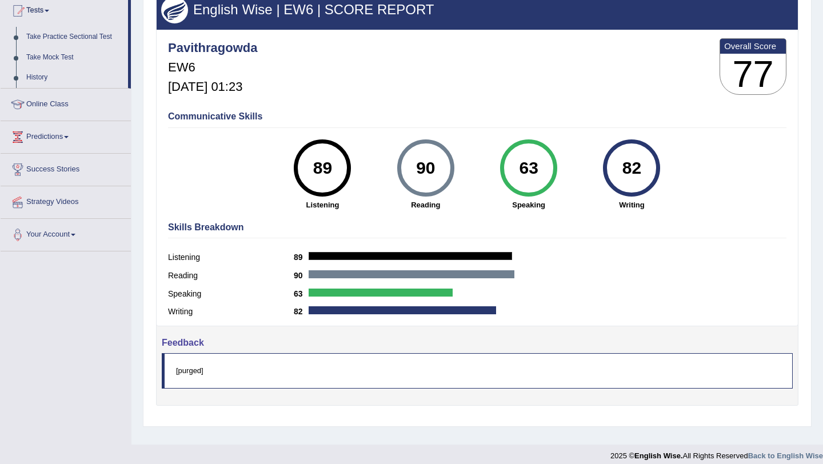
click at [65, 102] on link "Online Class" at bounding box center [66, 103] width 130 height 29
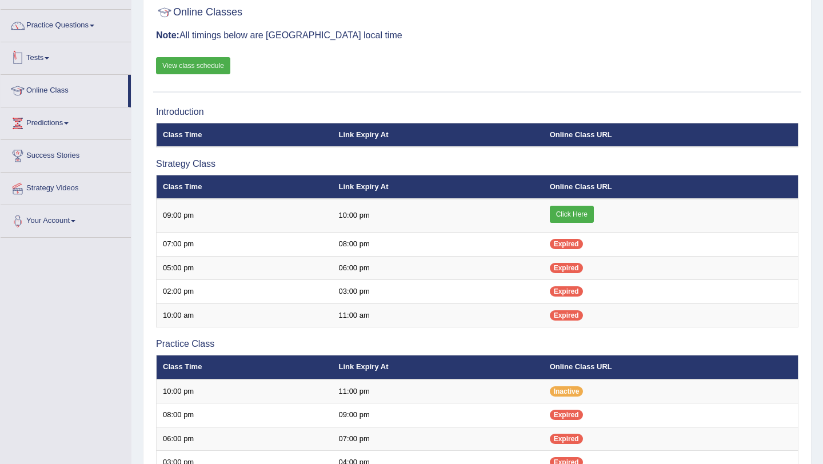
scroll to position [81, 0]
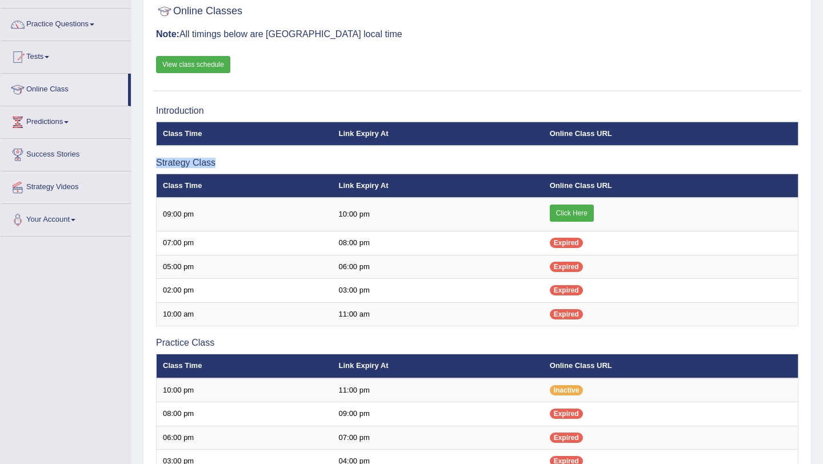
drag, startPoint x: 156, startPoint y: 160, endPoint x: 238, endPoint y: 165, distance: 81.8
click at [238, 165] on h3 "Strategy Class" at bounding box center [477, 163] width 642 height 10
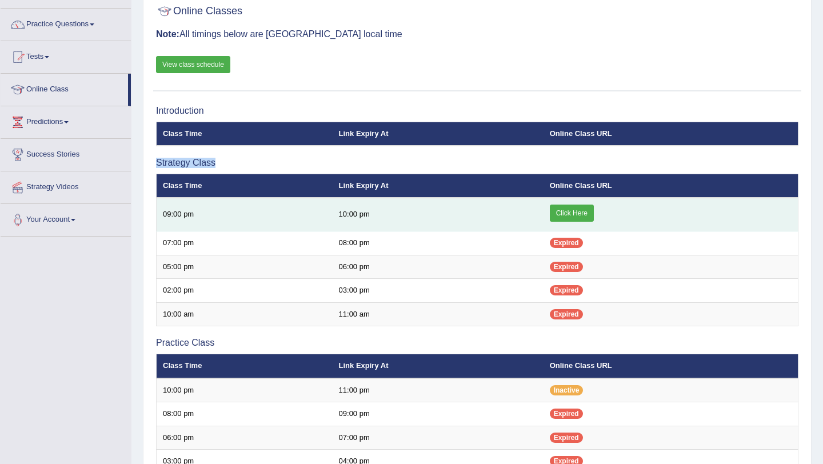
click at [580, 214] on link "Click Here" at bounding box center [572, 213] width 44 height 17
